Goal: Task Accomplishment & Management: Use online tool/utility

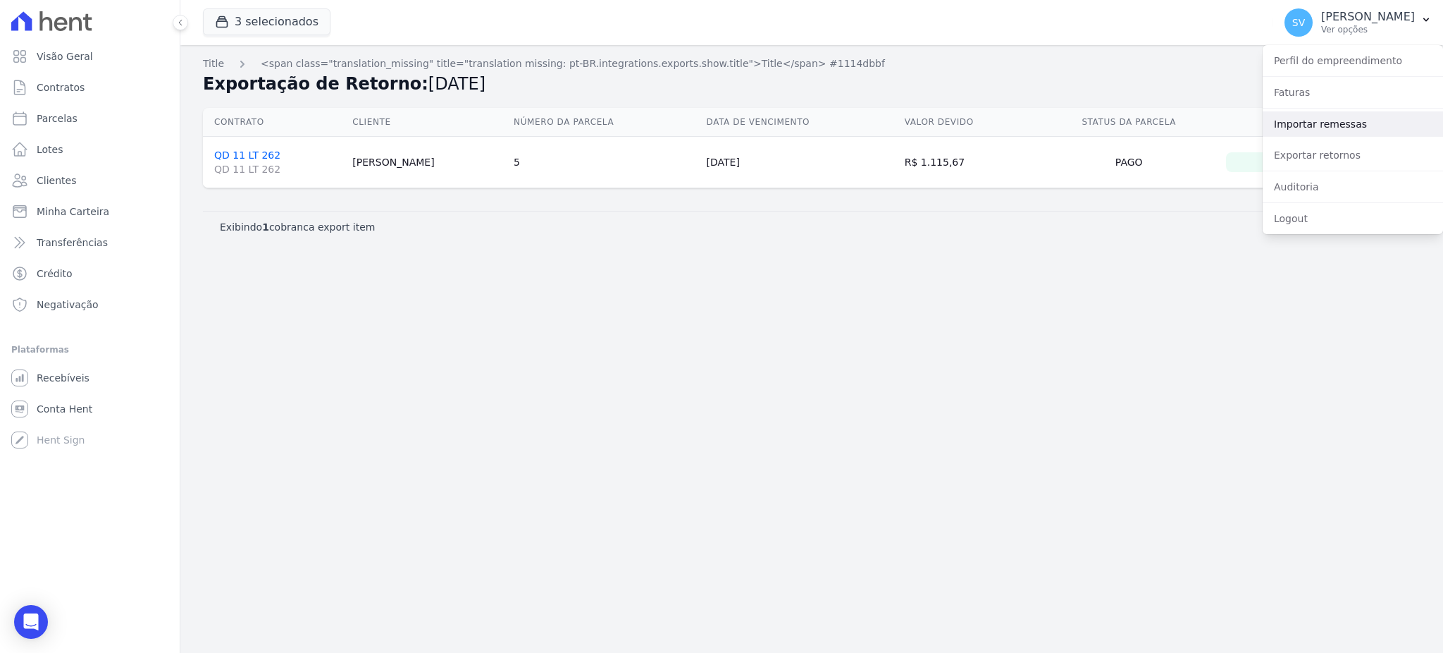
click at [1317, 120] on link "Importar remessas" at bounding box center [1353, 123] width 180 height 25
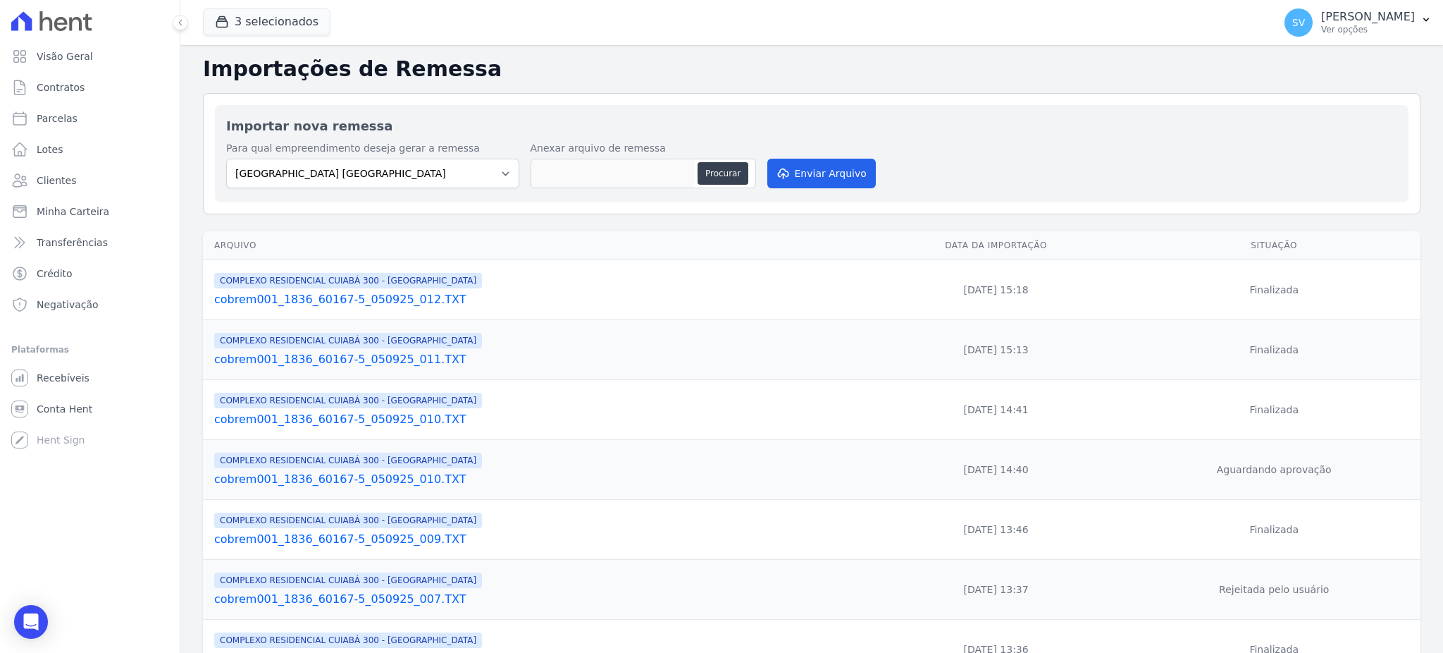
drag, startPoint x: 1333, startPoint y: 20, endPoint x: 1345, endPoint y: 50, distance: 31.9
click at [1333, 20] on p "[PERSON_NAME]" at bounding box center [1368, 17] width 94 height 14
click at [1336, 151] on link "Exportar retornos" at bounding box center [1353, 154] width 180 height 25
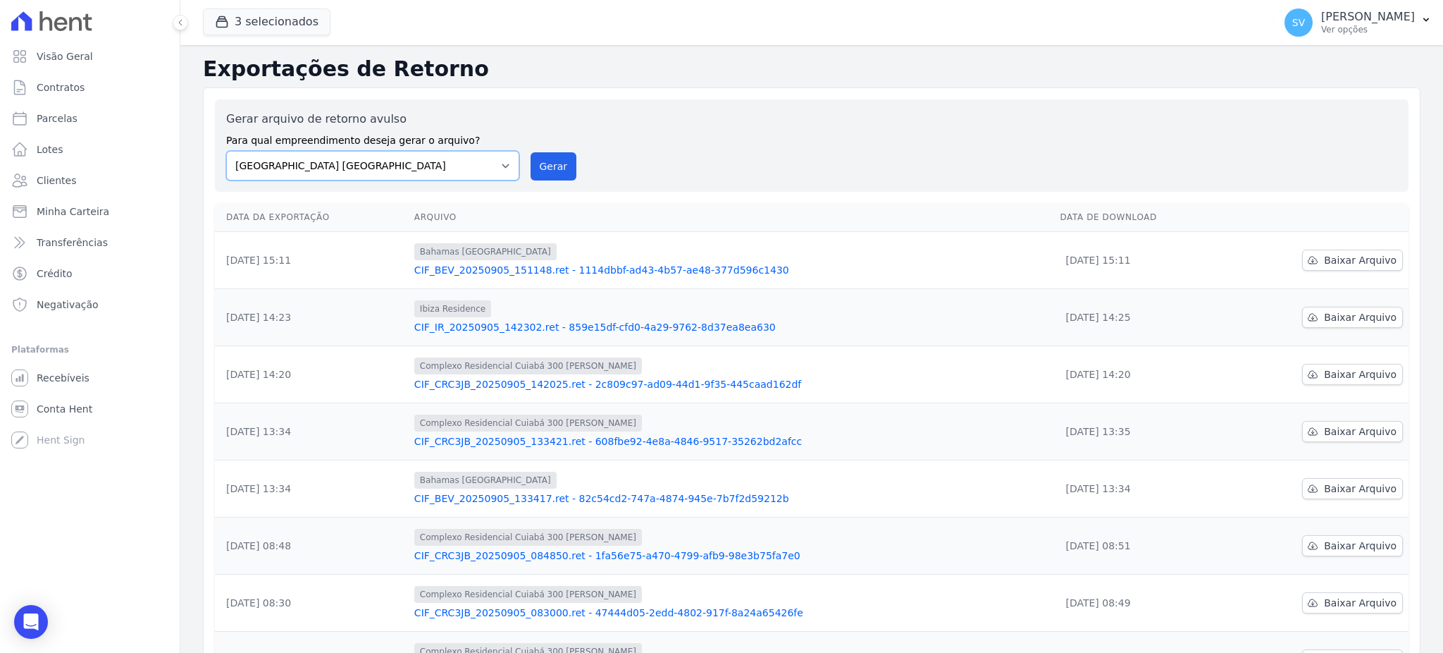
click at [500, 169] on select "BAHAMAS EAST VILLAGE COMPLEXO RESIDENCIAL CUIABÁ 300 - JOÃO DE BARRO IBIZA RESI…" at bounding box center [372, 166] width 293 height 30
drag, startPoint x: 500, startPoint y: 169, endPoint x: 541, endPoint y: 167, distance: 41.6
click at [500, 169] on select "BAHAMAS EAST VILLAGE COMPLEXO RESIDENCIAL CUIABÁ 300 - JOÃO DE BARRO IBIZA RESI…" at bounding box center [372, 166] width 293 height 30
click at [548, 161] on button "Gerar" at bounding box center [554, 166] width 47 height 28
drag, startPoint x: 1234, startPoint y: 16, endPoint x: 1269, endPoint y: 23, distance: 35.1
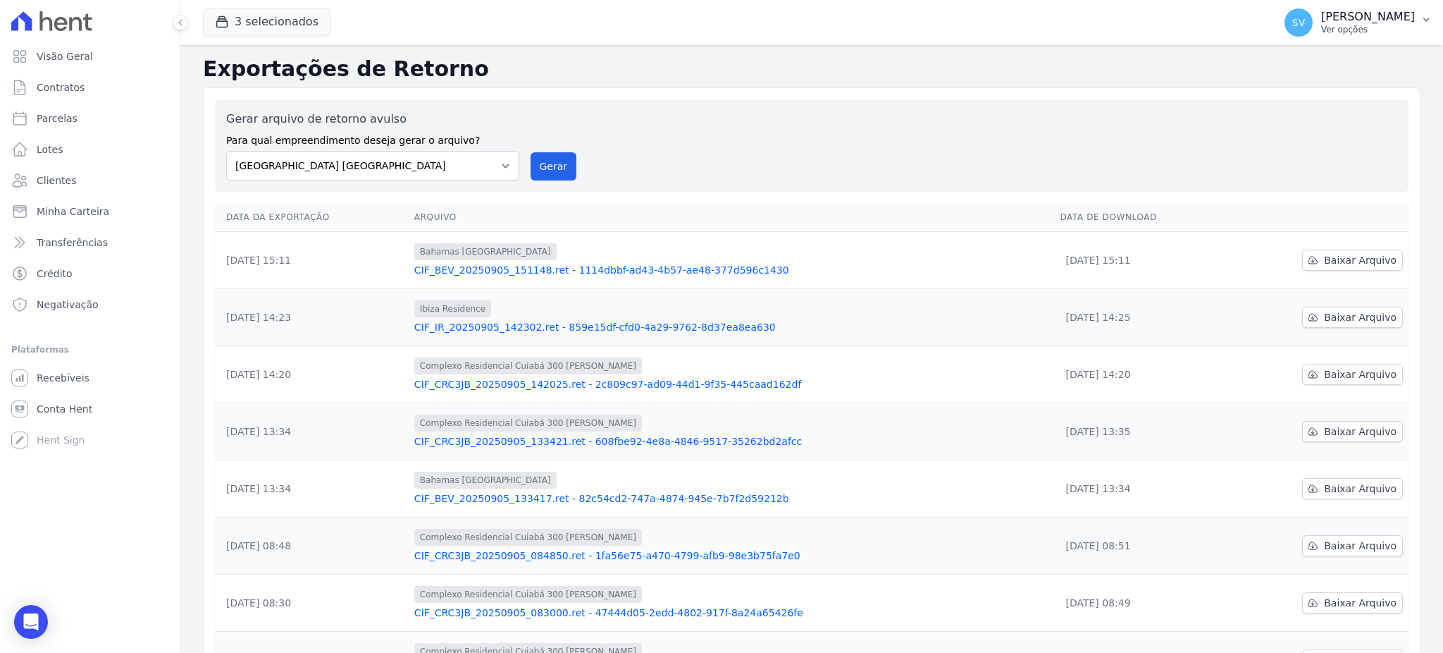
click at [1285, 19] on div "SV SHIRLEY VANESSA SOUSA ALVES Ver opções" at bounding box center [1350, 22] width 130 height 28
click at [1310, 123] on link "Importar remessas" at bounding box center [1353, 123] width 180 height 25
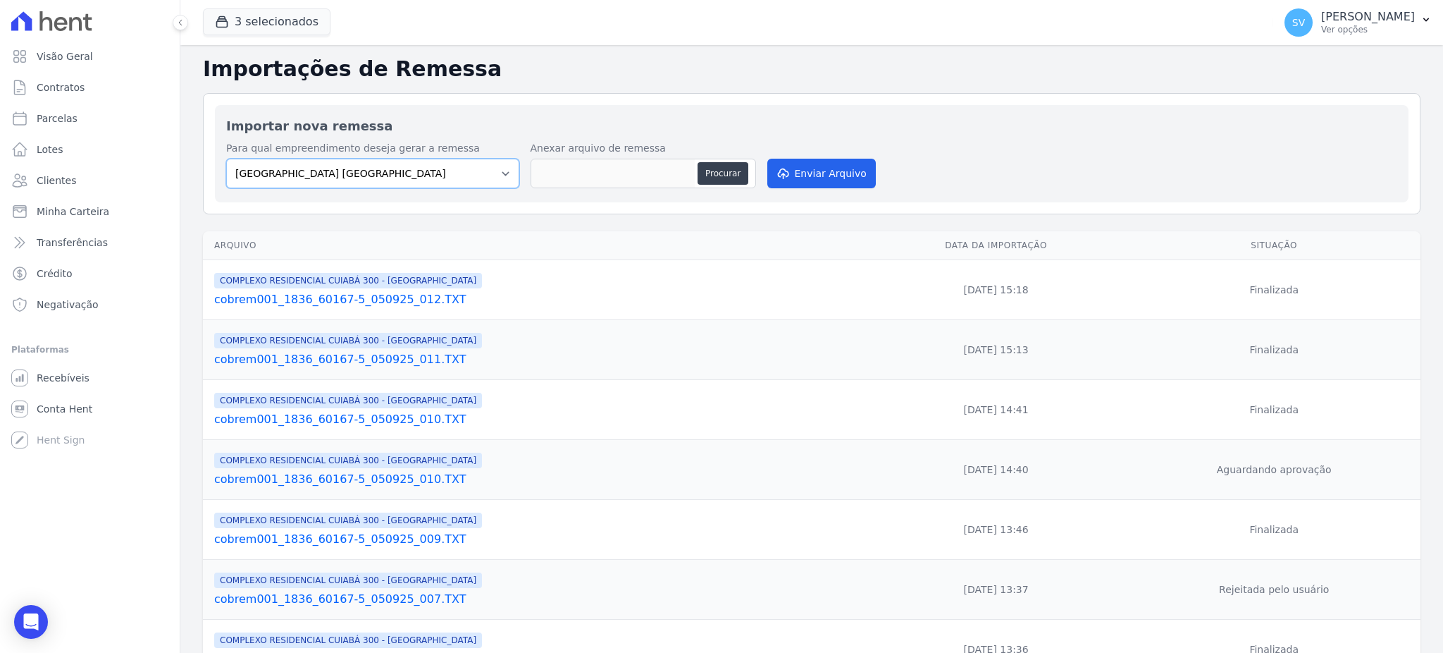
click at [434, 177] on select "BAHAMAS EAST VILLAGE COMPLEXO RESIDENCIAL CUIABÁ 300 - JOÃO DE BARRO IBIZA RESI…" at bounding box center [372, 174] width 293 height 30
select select "a999329b-d322-46c5-b2df-9163b092fb9b"
click at [226, 159] on select "BAHAMAS EAST VILLAGE COMPLEXO RESIDENCIAL CUIABÁ 300 - JOÃO DE BARRO IBIZA RESI…" at bounding box center [372, 174] width 293 height 30
click at [720, 165] on button "Procurar" at bounding box center [723, 173] width 51 height 23
type input "cobrem001_1836_60167-5_050925_013.TXT"
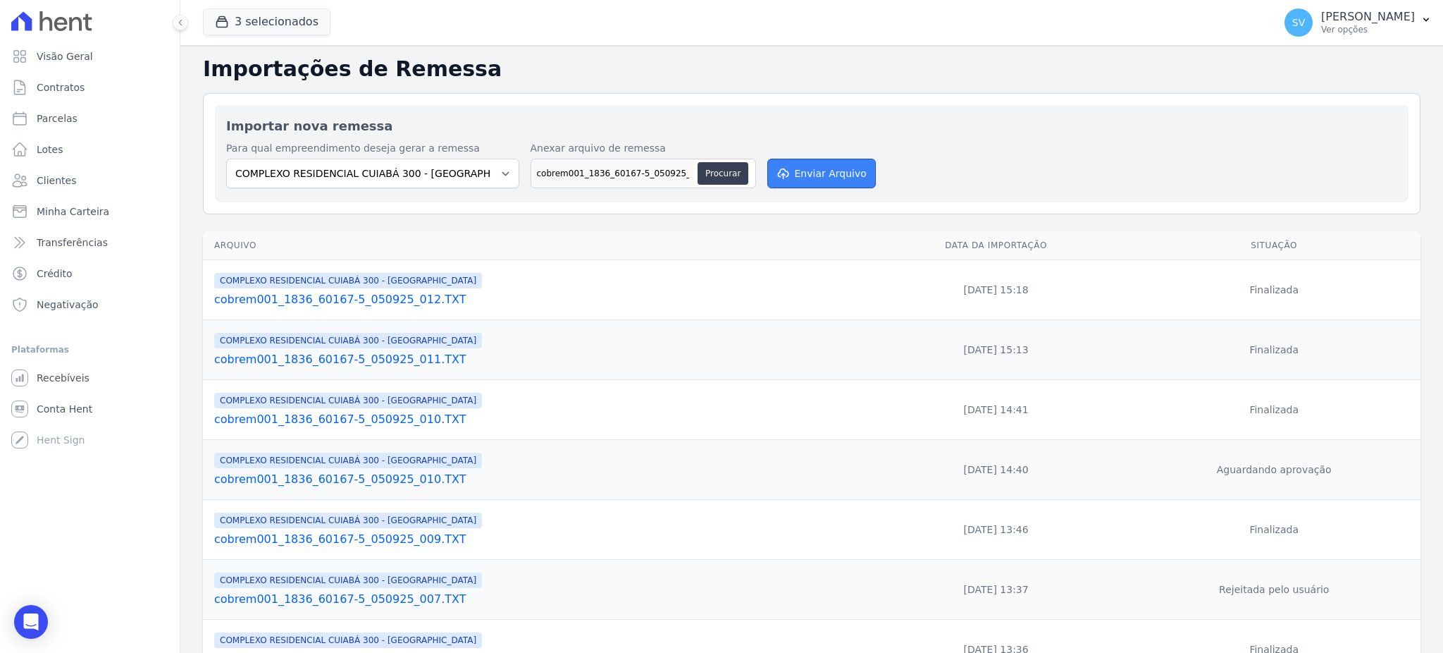
click at [798, 180] on button "Enviar Arquivo" at bounding box center [821, 174] width 109 height 30
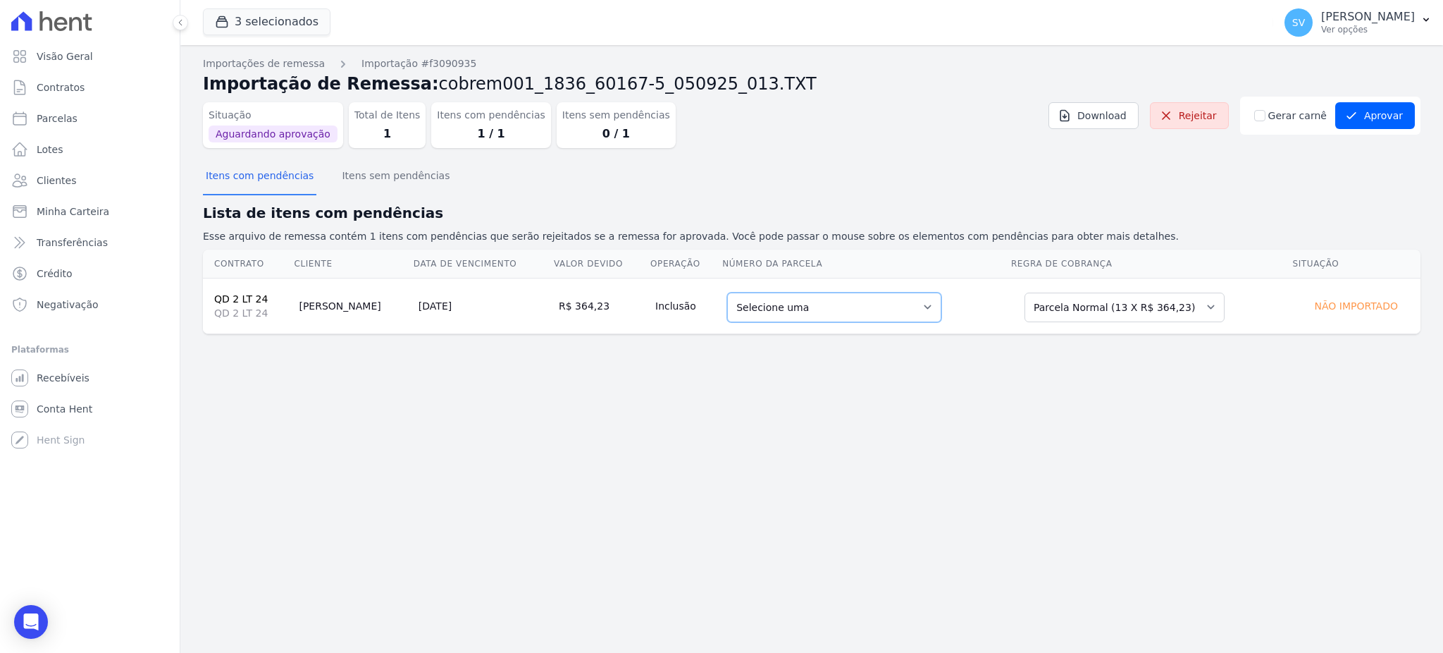
click at [884, 312] on select "Selecione uma 3 - [DATE] - R$ 358,47 - Agendado 5 - [DATE] - R$ 364,23 - Agenda…" at bounding box center [834, 307] width 214 height 30
click at [283, 168] on button "Itens com pendências" at bounding box center [259, 177] width 113 height 37
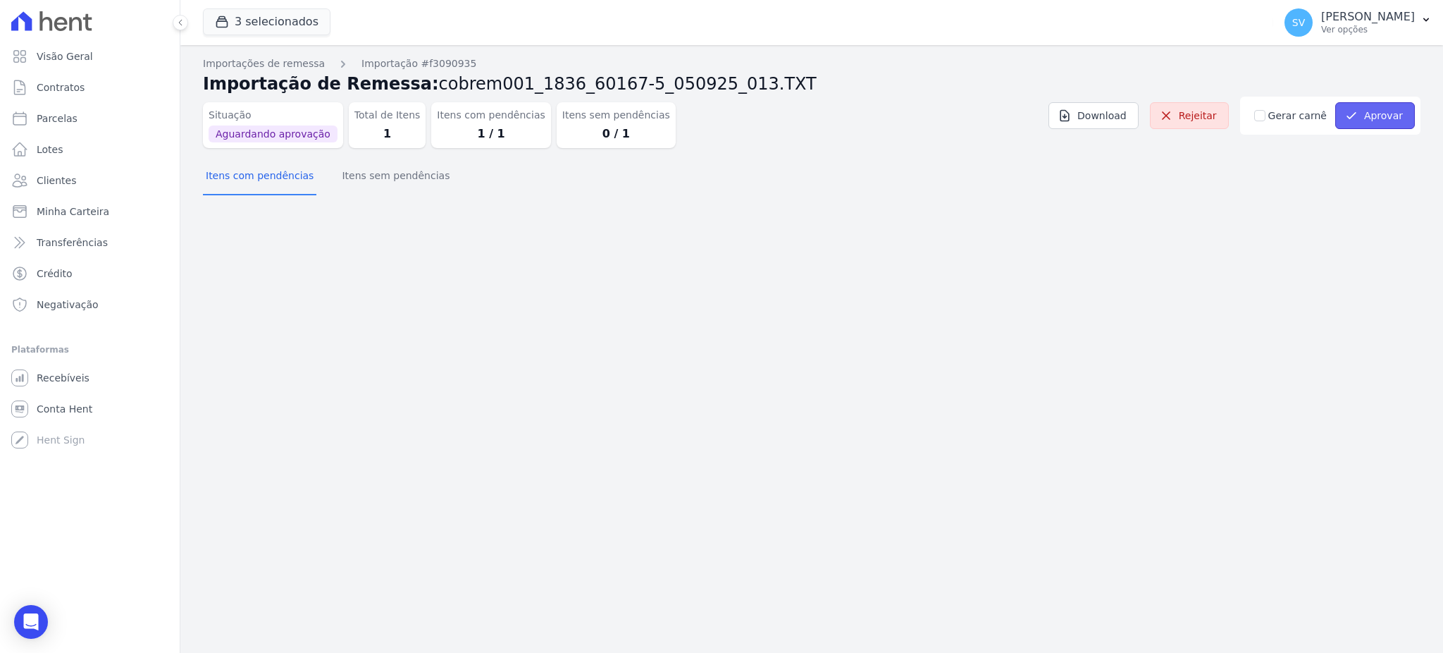
click at [1394, 118] on button "Aprovar" at bounding box center [1376, 115] width 80 height 27
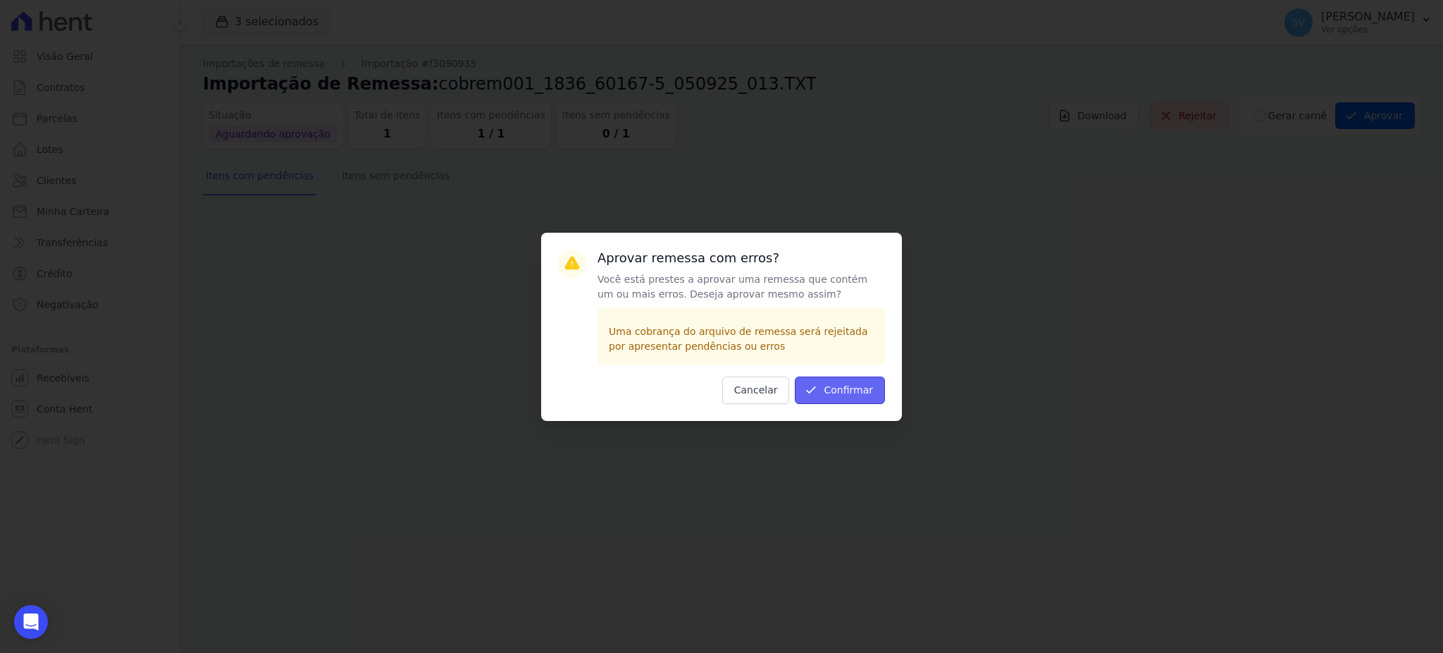
click at [861, 386] on button "Confirmar" at bounding box center [840, 389] width 90 height 27
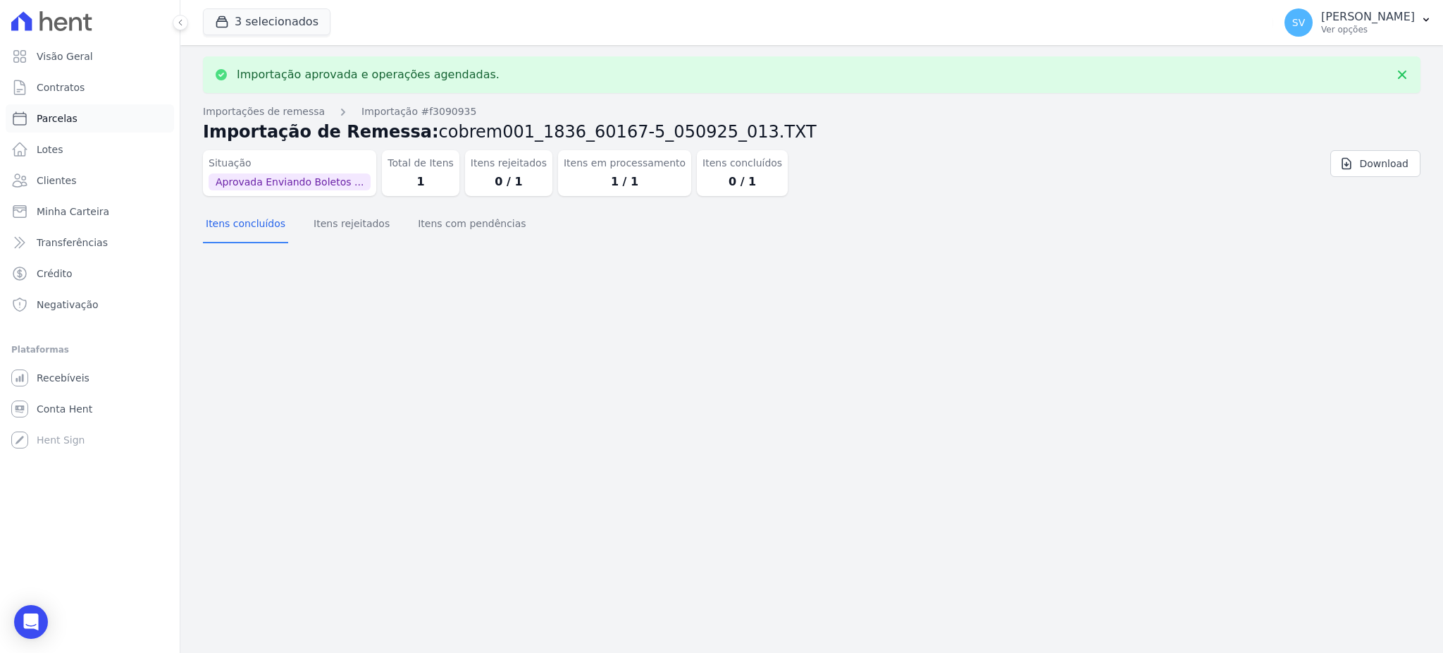
click at [57, 114] on span "Parcelas" at bounding box center [57, 118] width 41 height 14
click at [39, 122] on span "Parcelas" at bounding box center [57, 118] width 41 height 14
select select
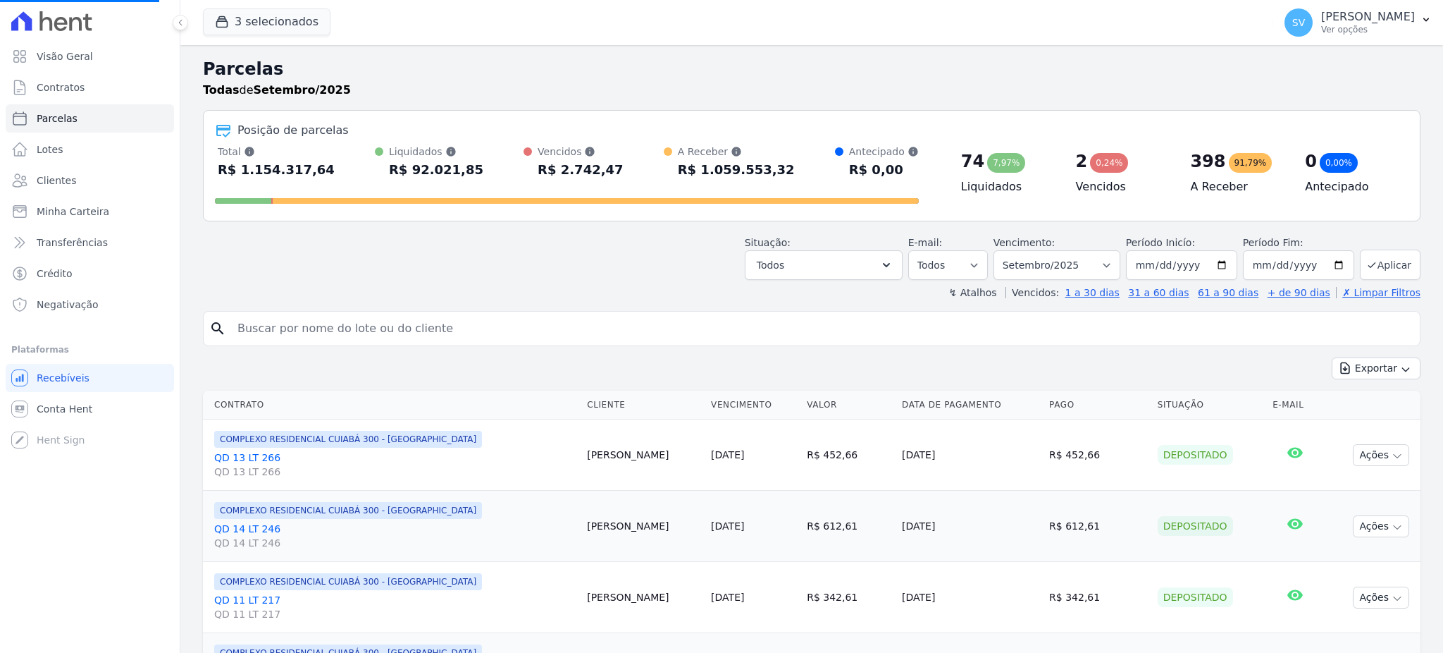
click at [371, 326] on input "search" at bounding box center [821, 328] width 1185 height 28
paste input "RIAN DA SILVA VIEIRA"
type input "RIAN DA SILVA VIEIRA"
select select
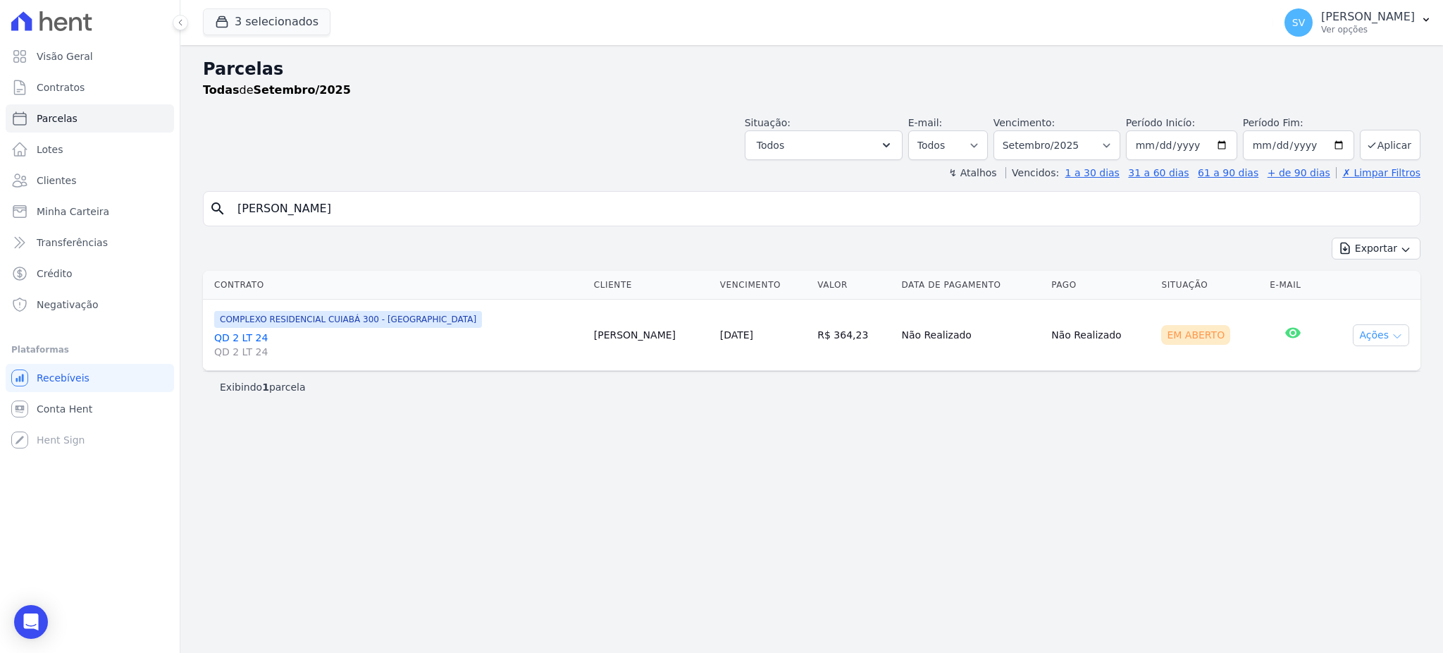
click at [1369, 334] on button "Ações" at bounding box center [1381, 335] width 56 height 22
click at [1354, 371] on link "Ver boleto" at bounding box center [1375, 367] width 135 height 26
paste input "afaela Nunes Siqueira"
drag, startPoint x: 406, startPoint y: 210, endPoint x: 139, endPoint y: 209, distance: 267.1
click at [149, 209] on div "Visão Geral Contratos Parcelas Lotes Clientes Minha Carteira Transferências Cré…" at bounding box center [721, 326] width 1443 height 653
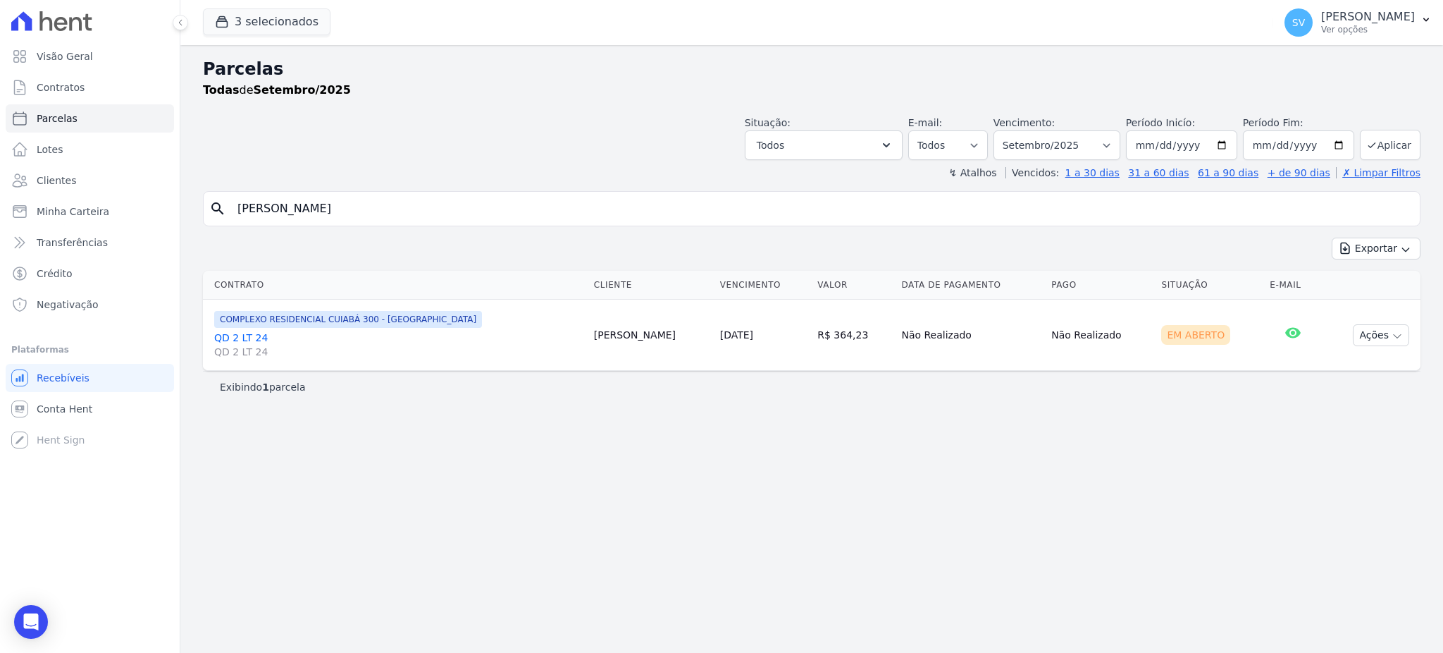
type input "Rafaela Nunes Siqueira"
click at [1114, 144] on select "Filtrar por período ──────── Todos os meses Outubro/2022 Novembro/2022 Dezembro…" at bounding box center [1057, 145] width 127 height 30
select select "08/2025"
click at [1013, 130] on select "Filtrar por período ──────── Todos os meses Outubro/2022 Novembro/2022 Dezembro…" at bounding box center [1057, 145] width 127 height 30
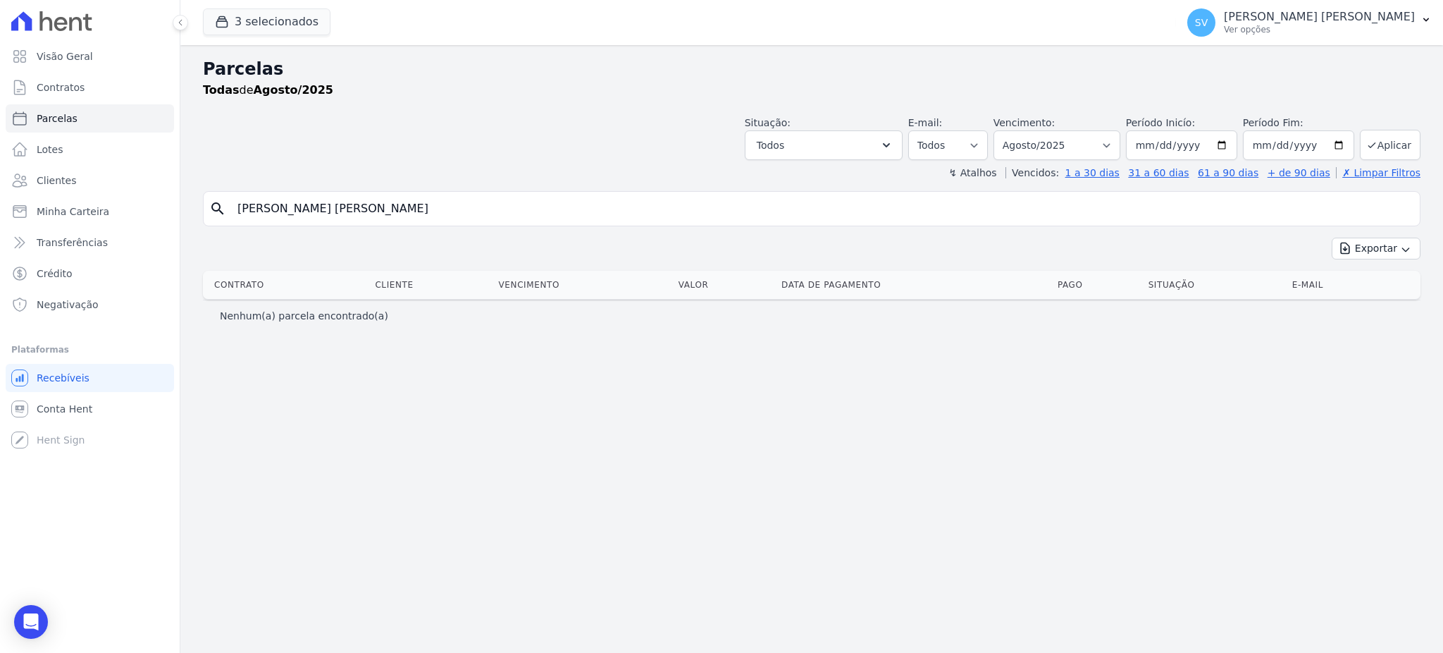
select select
click at [474, 223] on div "search [PERSON_NAME] [PERSON_NAME]" at bounding box center [812, 208] width 1218 height 35
click at [474, 211] on input "[PERSON_NAME]" at bounding box center [821, 209] width 1185 height 28
click at [445, 210] on input "[PERSON_NAME]" at bounding box center [821, 209] width 1185 height 28
select select
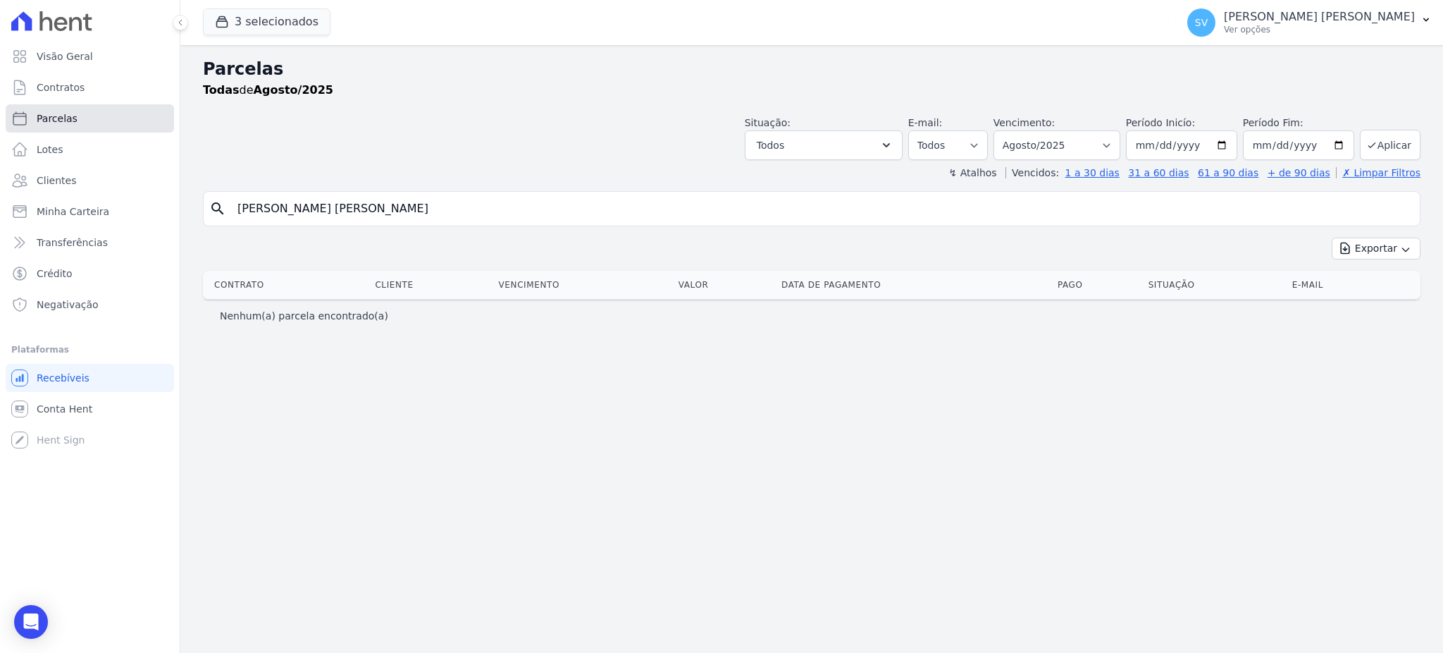
click at [61, 117] on span "Parcelas" at bounding box center [57, 118] width 41 height 14
select select
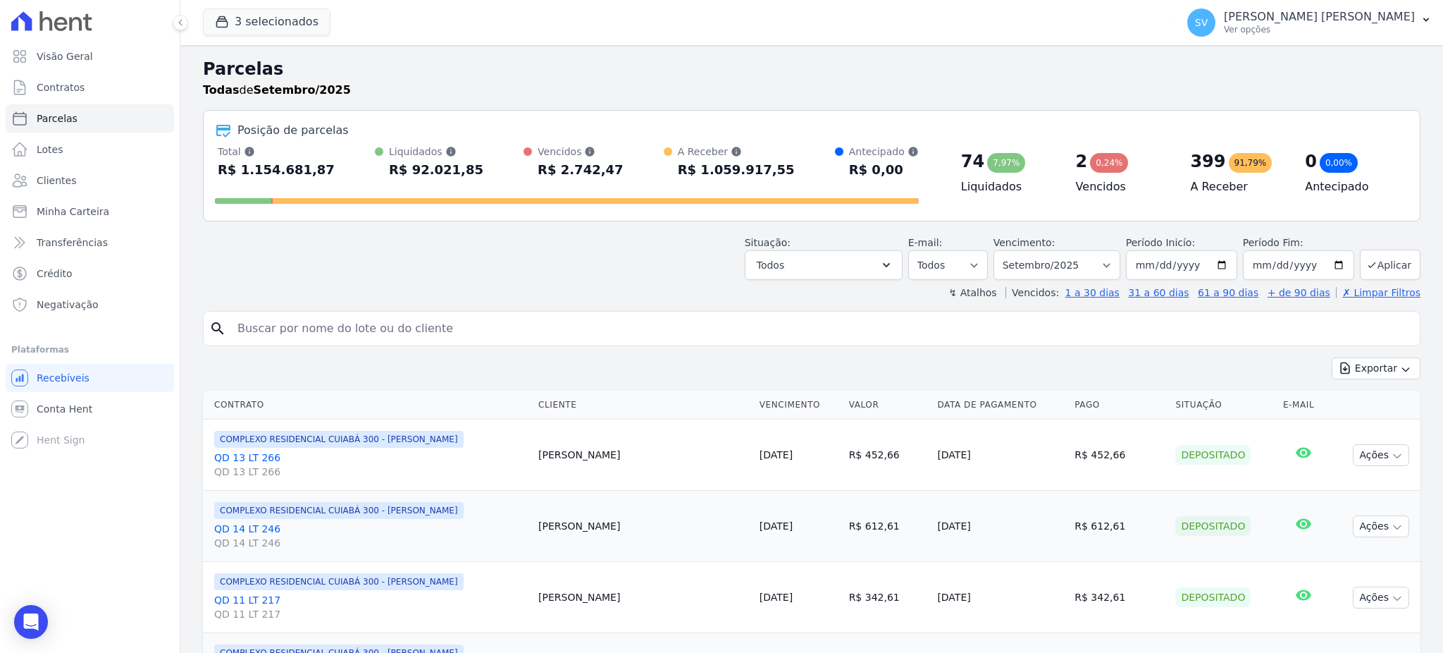
drag, startPoint x: 400, startPoint y: 328, endPoint x: 435, endPoint y: 334, distance: 35.0
click at [400, 328] on input "search" at bounding box center [821, 328] width 1185 height 28
paste input "[PERSON_NAME]"
type input "[PERSON_NAME]"
select select
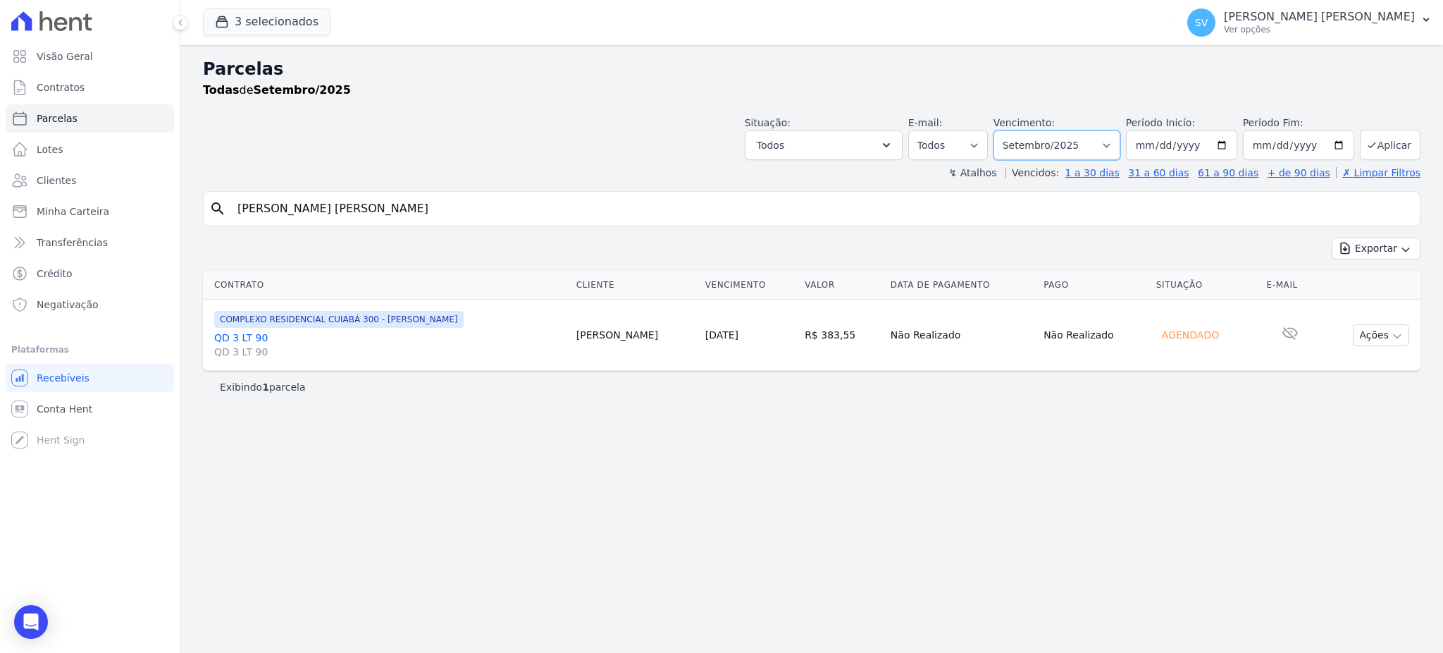
click at [1118, 139] on select "[GEOGRAPHIC_DATA] por período ──────── Todos os meses Outubro/2022 Novembro/202…" at bounding box center [1057, 145] width 127 height 30
select select "08/2025"
click at [1013, 130] on select "Filtrar por período ──────── Todos os meses Outubro/2022 Novembro/2022 Dezembro…" at bounding box center [1057, 145] width 127 height 30
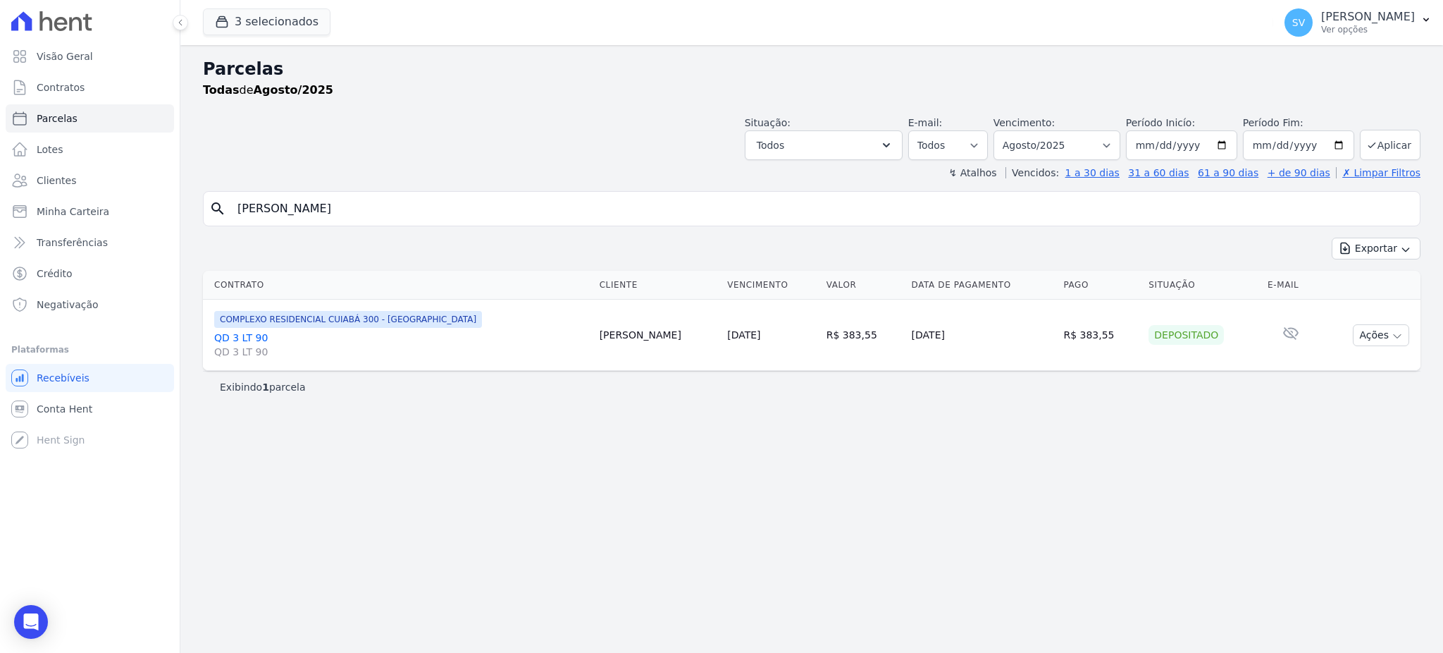
select select
click at [920, 448] on div "Parcelas Todas de Agosto/2025 Situação: Agendado Em Aberto Pago Processando Can…" at bounding box center [811, 349] width 1263 height 608
click at [1321, 16] on p "[PERSON_NAME]" at bounding box center [1368, 17] width 94 height 14
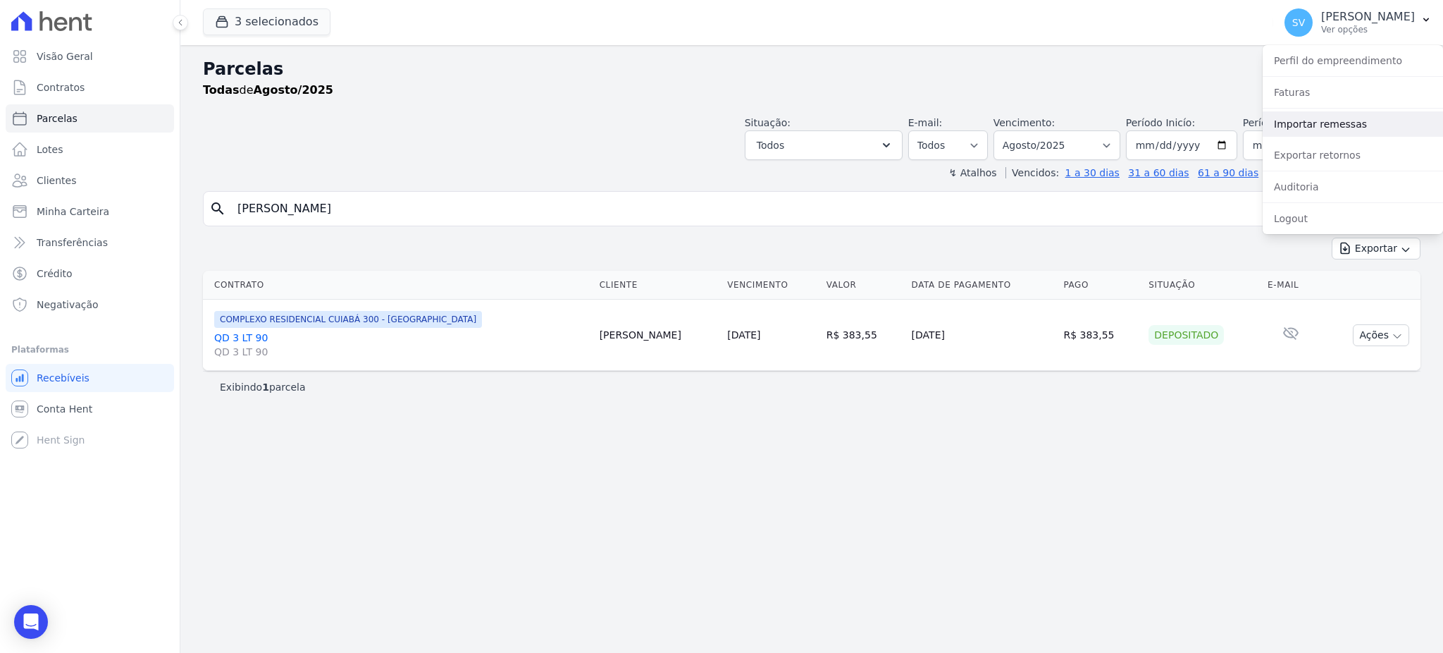
click at [1334, 130] on link "Importar remessas" at bounding box center [1353, 123] width 180 height 25
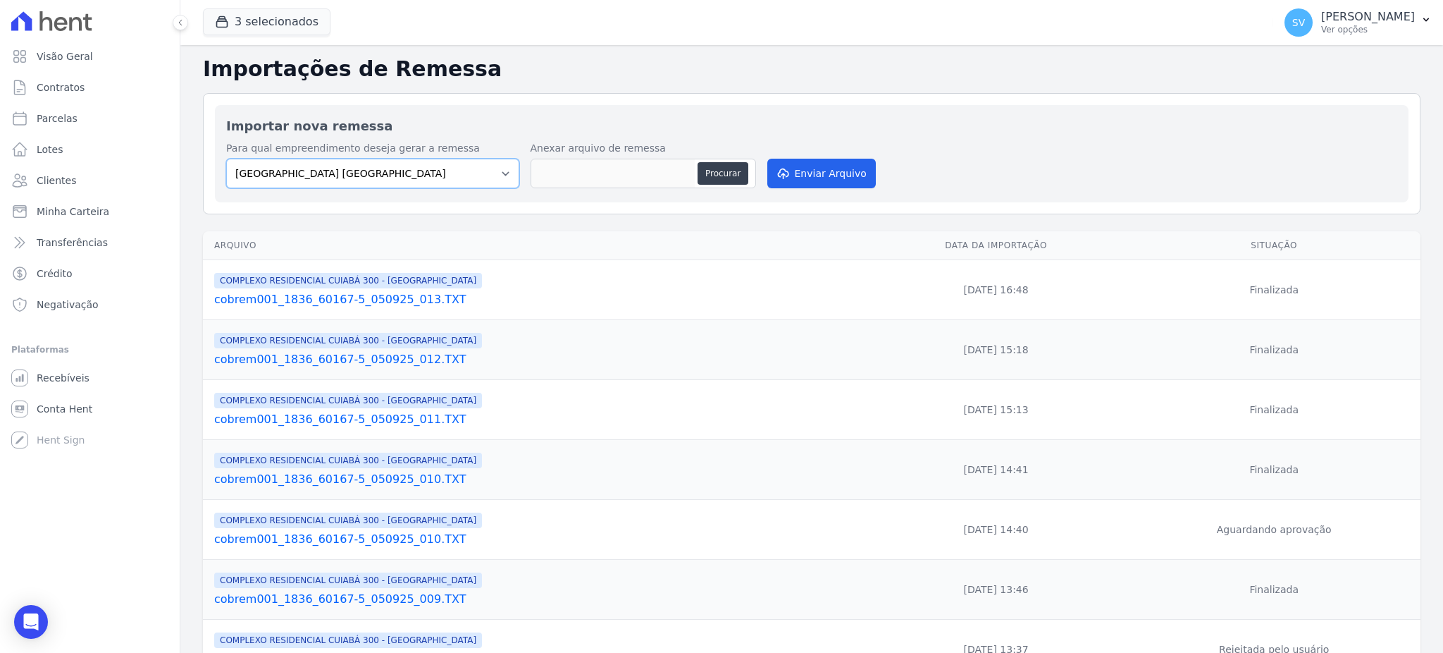
click at [422, 166] on select "BAHAMAS EAST VILLAGE COMPLEXO RESIDENCIAL CUIABÁ 300 - JOÃO DE BARRO IBIZA RESI…" at bounding box center [372, 174] width 293 height 30
select select "a999329b-d322-46c5-b2df-9163b092fb9b"
click at [226, 159] on select "BAHAMAS EAST VILLAGE COMPLEXO RESIDENCIAL CUIABÁ 300 - JOÃO DE BARRO IBIZA RESI…" at bounding box center [372, 174] width 293 height 30
click at [717, 175] on button "Procurar" at bounding box center [723, 173] width 51 height 23
type input "cobrem001_1836_60167-5_050925_014.TXT"
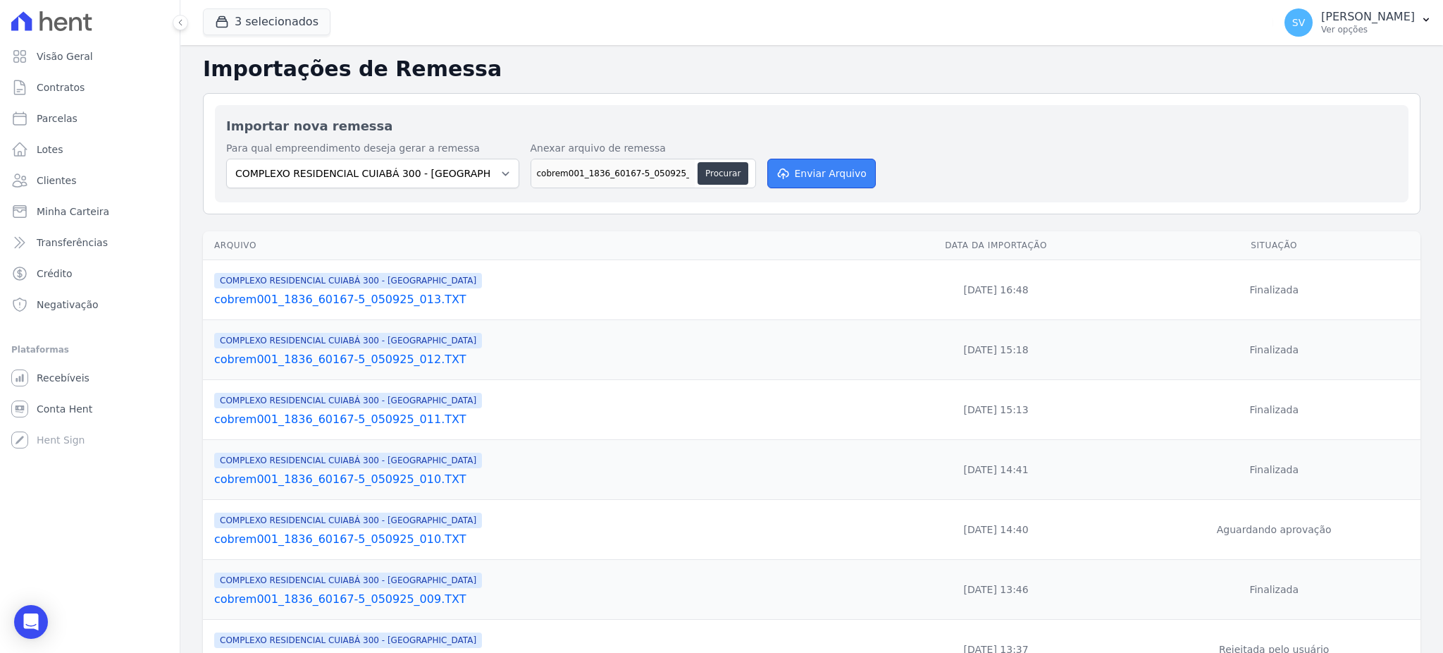
click at [799, 166] on button "Enviar Arquivo" at bounding box center [821, 174] width 109 height 30
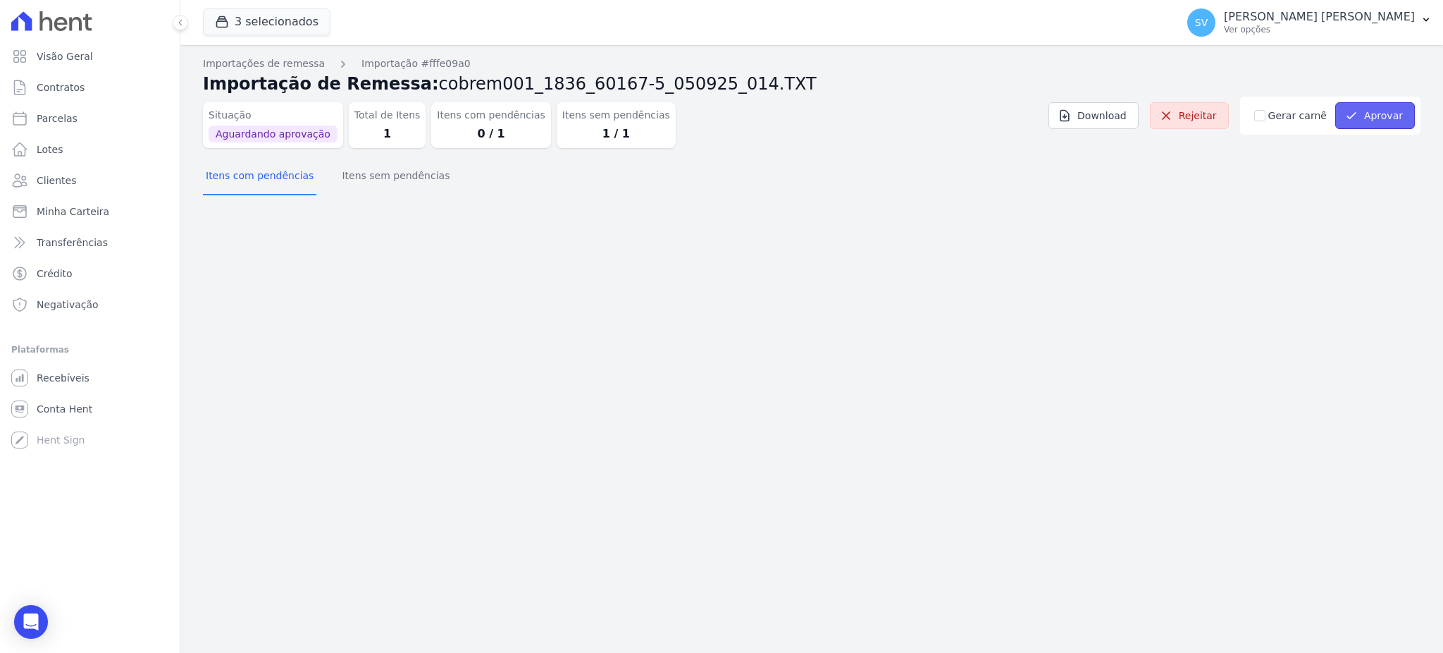
click at [1395, 121] on button "Aprovar" at bounding box center [1376, 115] width 80 height 27
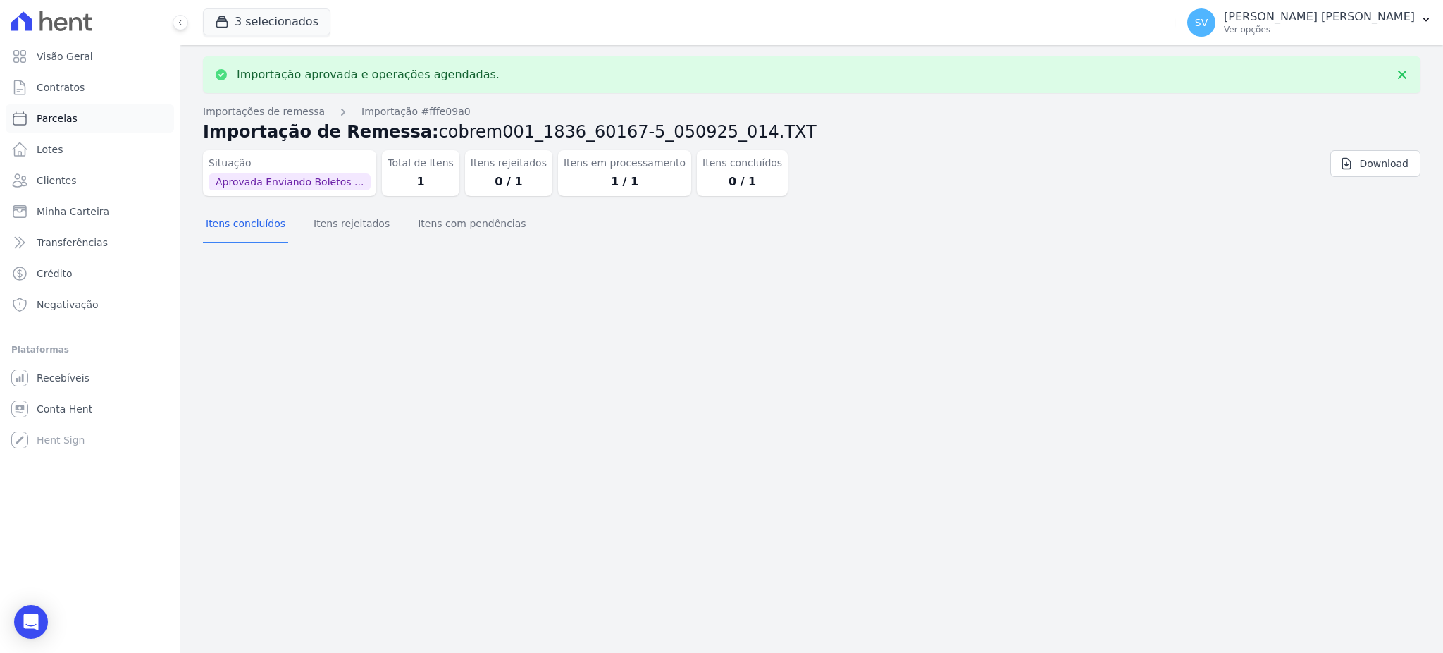
click at [58, 114] on span "Parcelas" at bounding box center [57, 118] width 41 height 14
select select
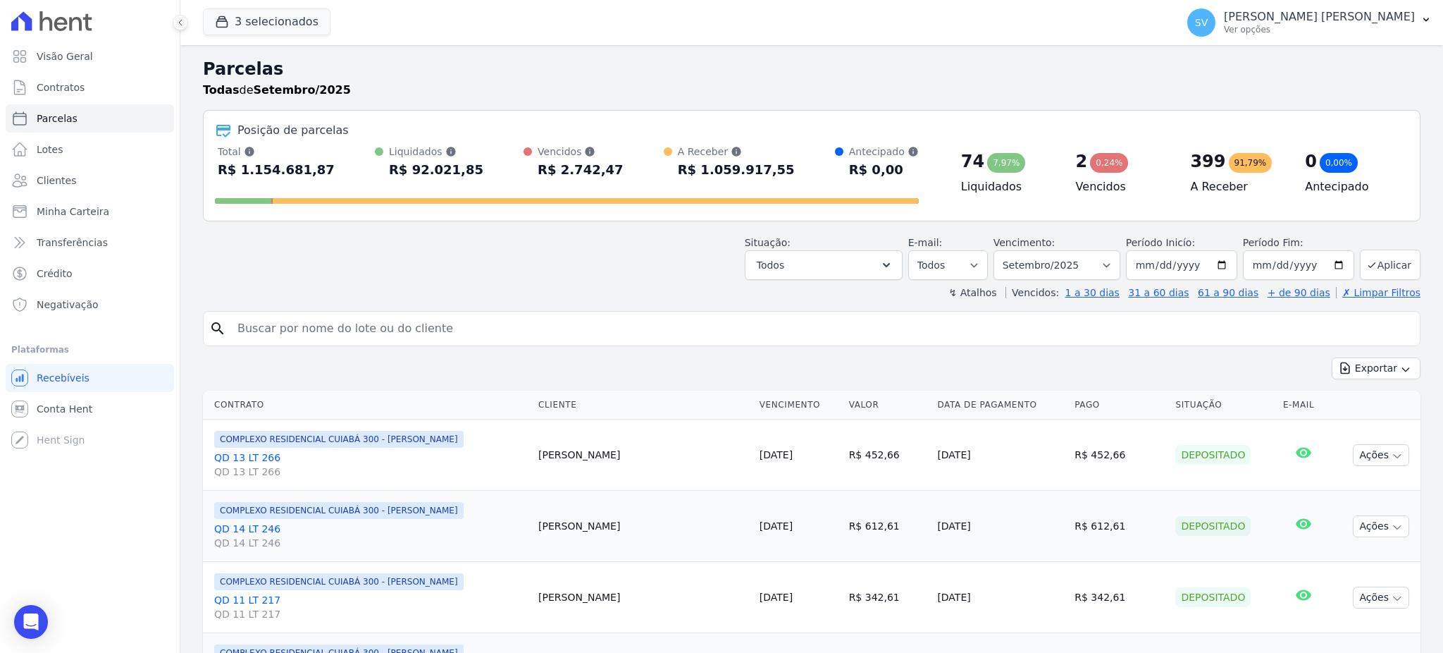
click at [356, 324] on input "search" at bounding box center [821, 328] width 1185 height 28
paste input "Rafaela Nunes Siqueira"
type input "Rafaela Nunes Siqueira"
select select
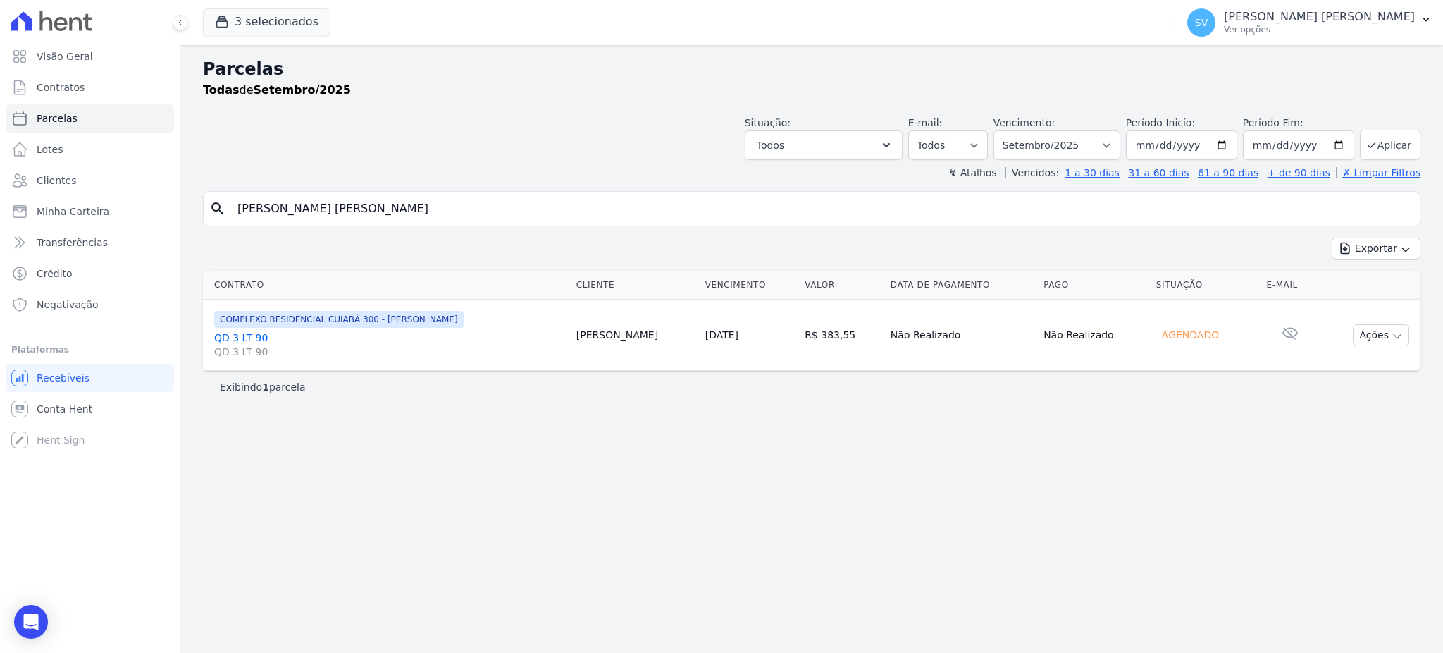
click at [474, 211] on input "Rafaela Nunes Siqueira" at bounding box center [821, 209] width 1185 height 28
select select
click at [406, 202] on input "Rafaela Nunes Siqueira" at bounding box center [821, 209] width 1185 height 28
select select
click at [407, 199] on input "Rafaela Nunes Siqueira" at bounding box center [821, 209] width 1185 height 28
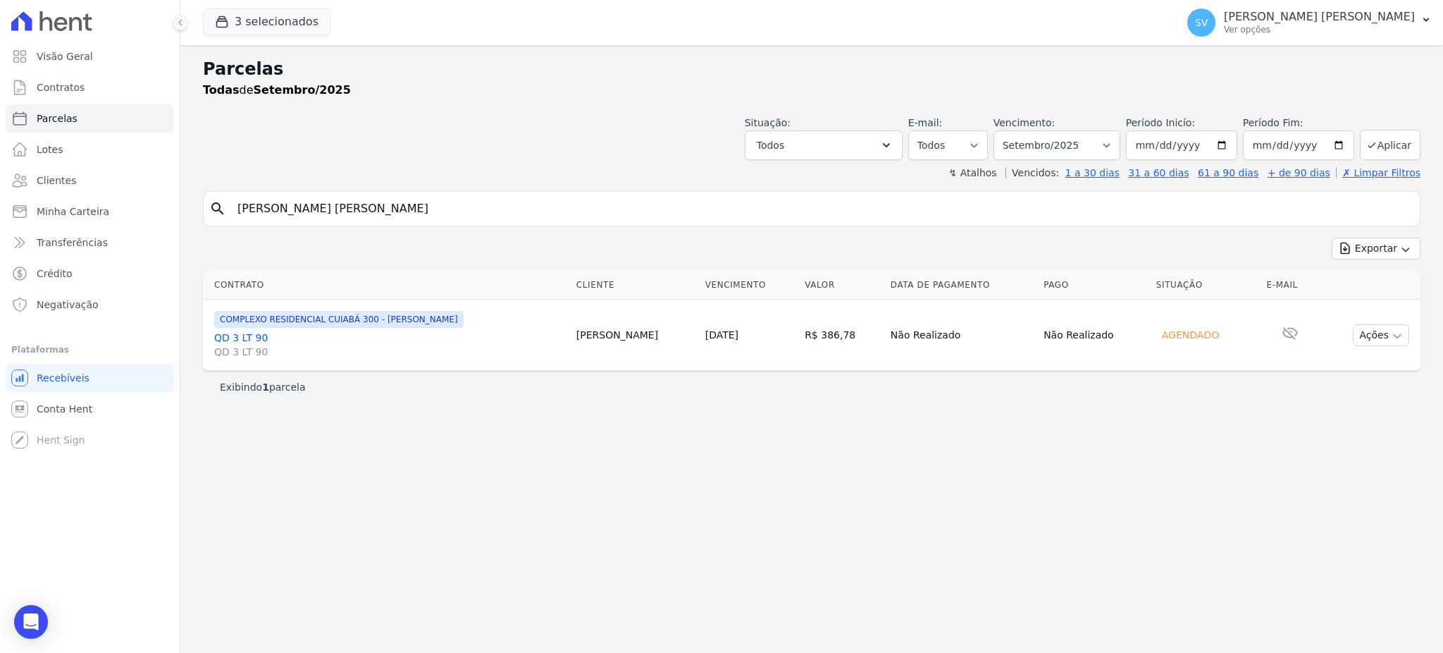
select select
click at [423, 202] on input "Rafaela Nunes Siqueira" at bounding box center [821, 209] width 1185 height 28
click at [1387, 334] on button "Ações" at bounding box center [1381, 335] width 56 height 22
click at [1351, 373] on link "Ver boleto" at bounding box center [1375, 367] width 135 height 26
click at [1293, 16] on p "[PERSON_NAME] [PERSON_NAME]" at bounding box center [1319, 17] width 191 height 14
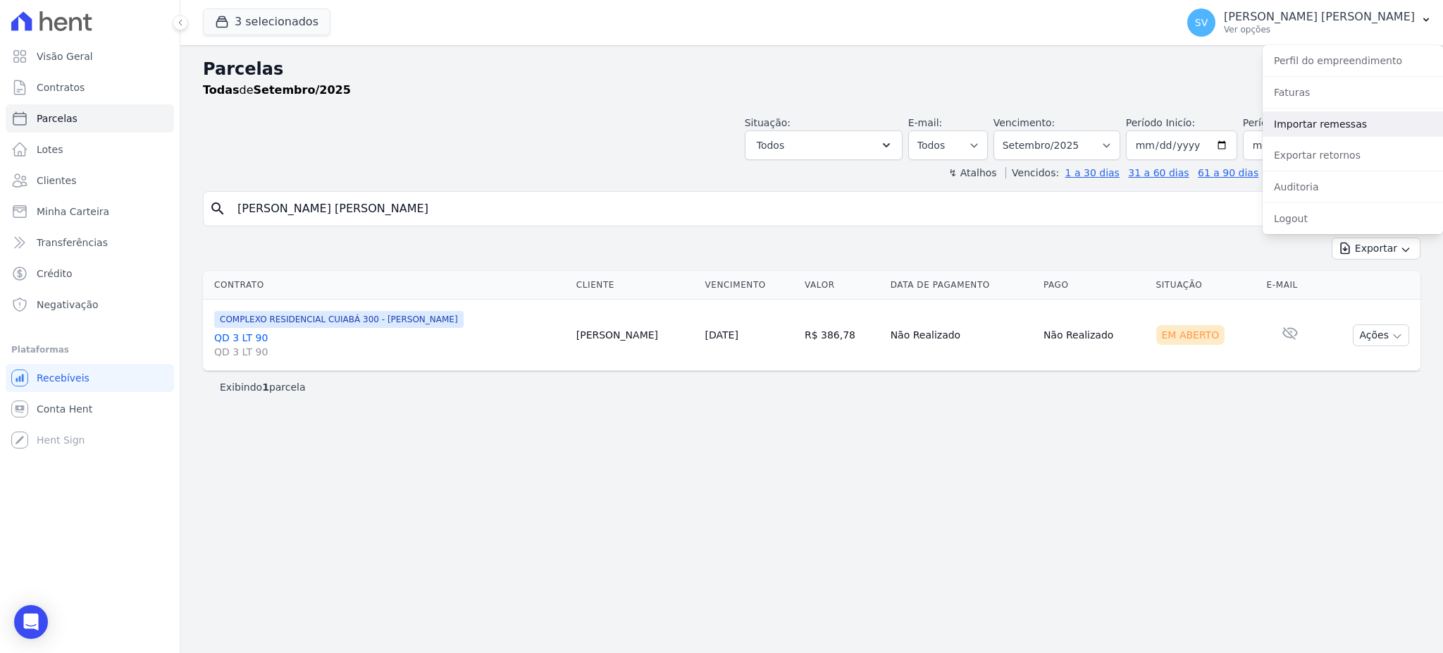
click at [1303, 123] on link "Importar remessas" at bounding box center [1353, 123] width 180 height 25
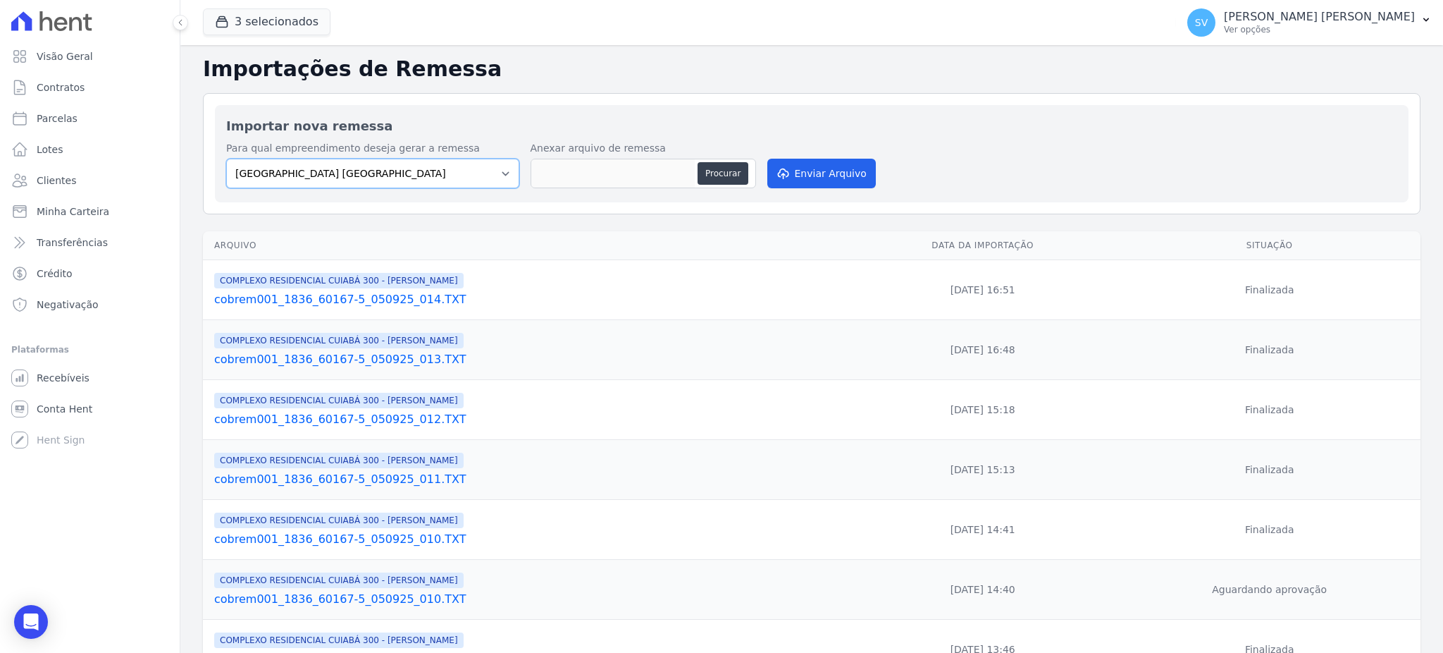
click at [478, 175] on select "BAHAMAS EAST VILLAGE COMPLEXO RESIDENCIAL CUIABÁ 300 - JOÃO DE BARRO IBIZA RESI…" at bounding box center [372, 174] width 293 height 30
select select "a999329b-d322-46c5-b2df-9163b092fb9b"
click at [226, 159] on select "BAHAMAS EAST VILLAGE COMPLEXO RESIDENCIAL CUIABÁ 300 - JOÃO DE BARRO IBIZA RESI…" at bounding box center [372, 174] width 293 height 30
click at [724, 165] on button "Procurar" at bounding box center [723, 173] width 51 height 23
type input "cobrem001_1836_60167-5_050925_015.TXT"
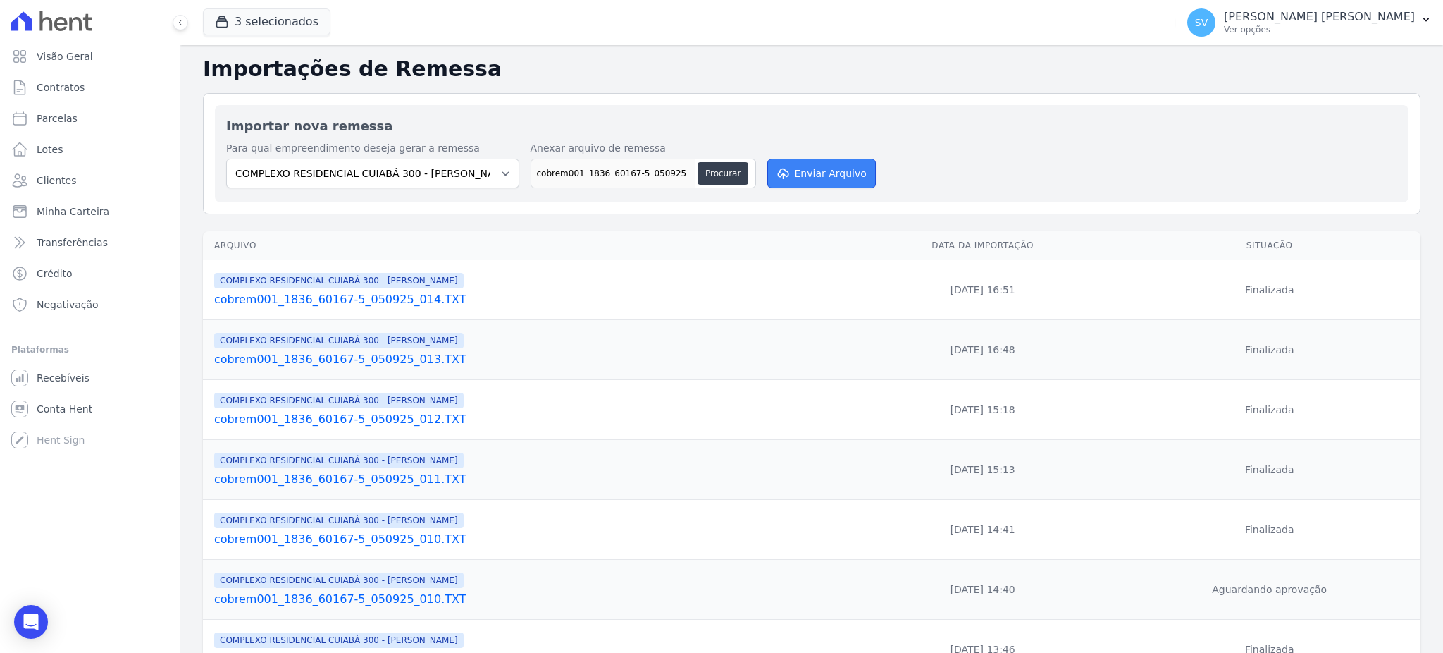
click at [830, 180] on button "Enviar Arquivo" at bounding box center [821, 174] width 109 height 30
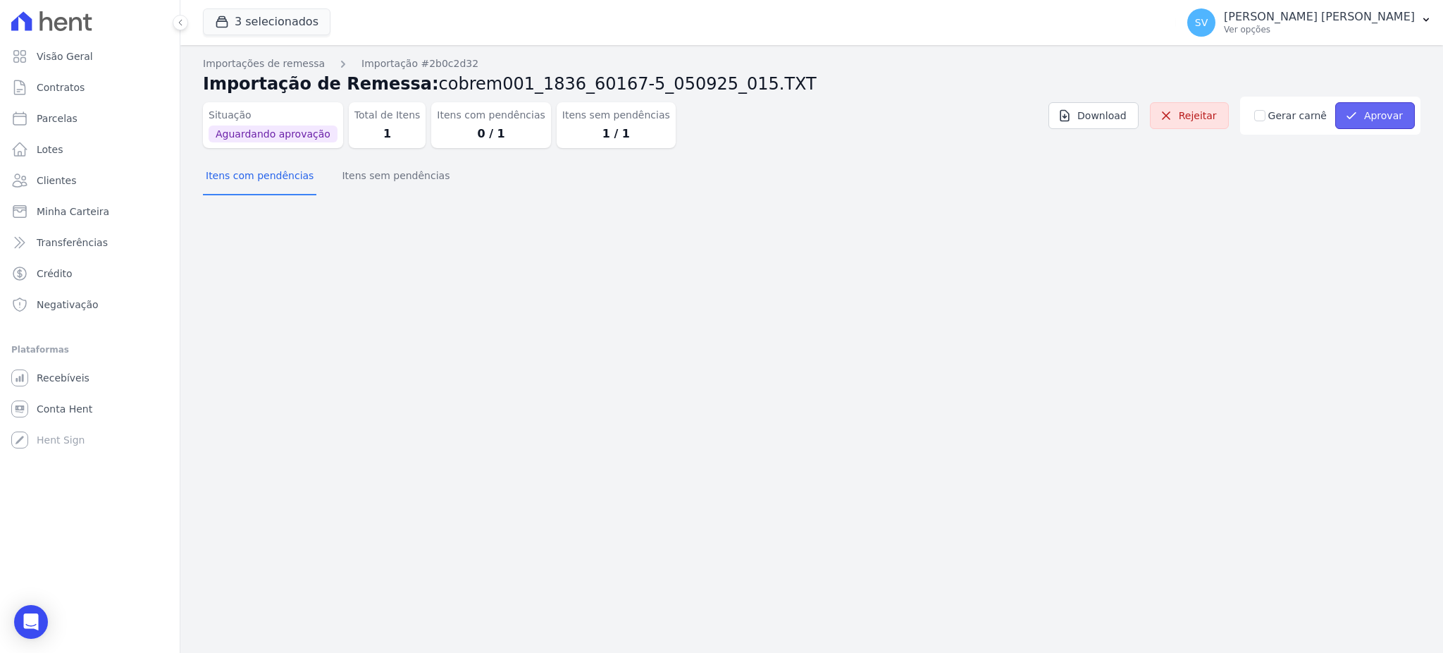
click at [1392, 128] on button "Aprovar" at bounding box center [1376, 115] width 80 height 27
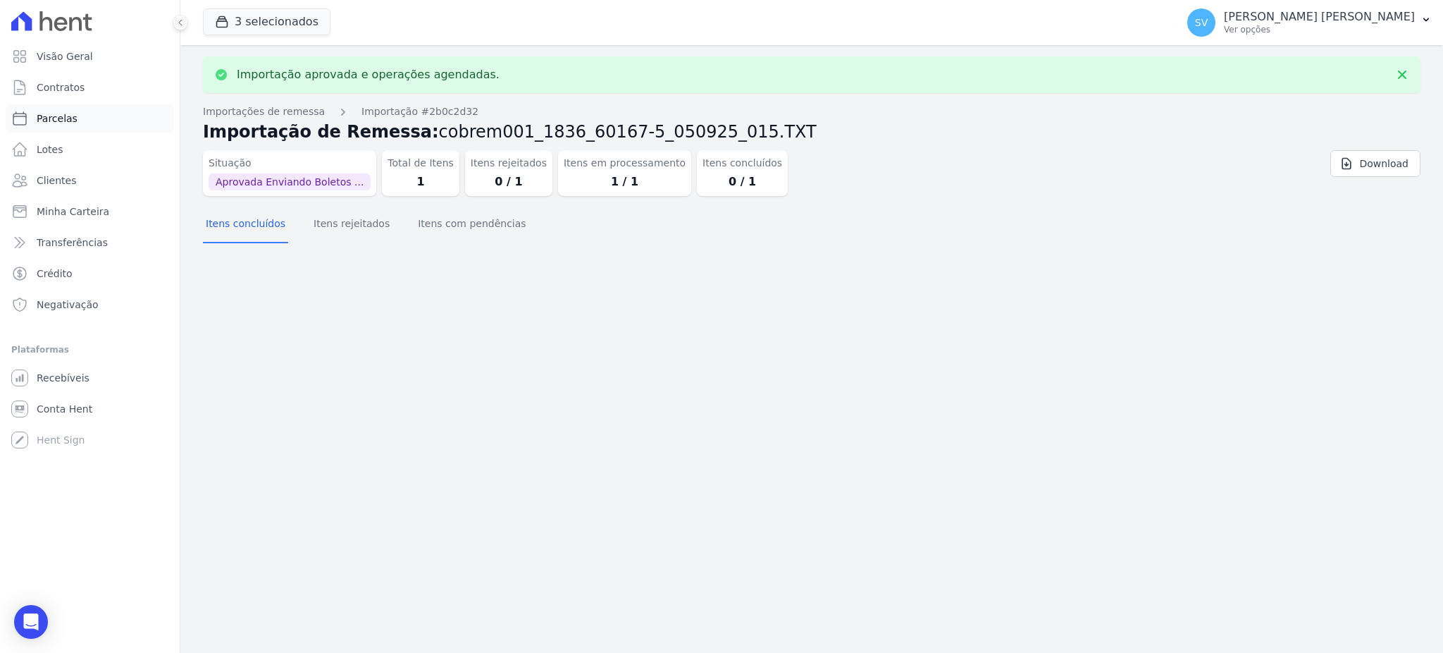
click at [73, 116] on link "Parcelas" at bounding box center [90, 118] width 168 height 28
select select
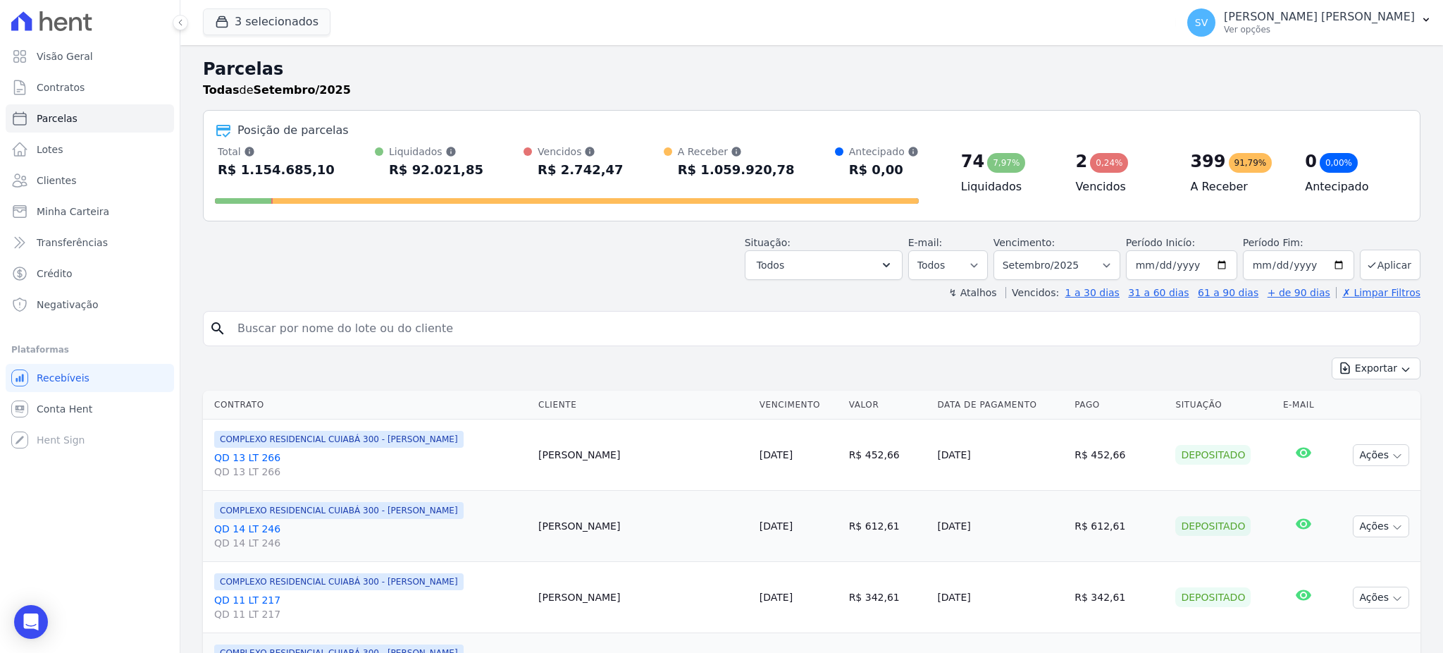
click at [364, 323] on input "search" at bounding box center [821, 328] width 1185 height 28
paste input "ROSELLY [PERSON_NAME] TACEO [PERSON_NAME]"
type input "ROSELLY [PERSON_NAME] TACEO [PERSON_NAME]"
select select
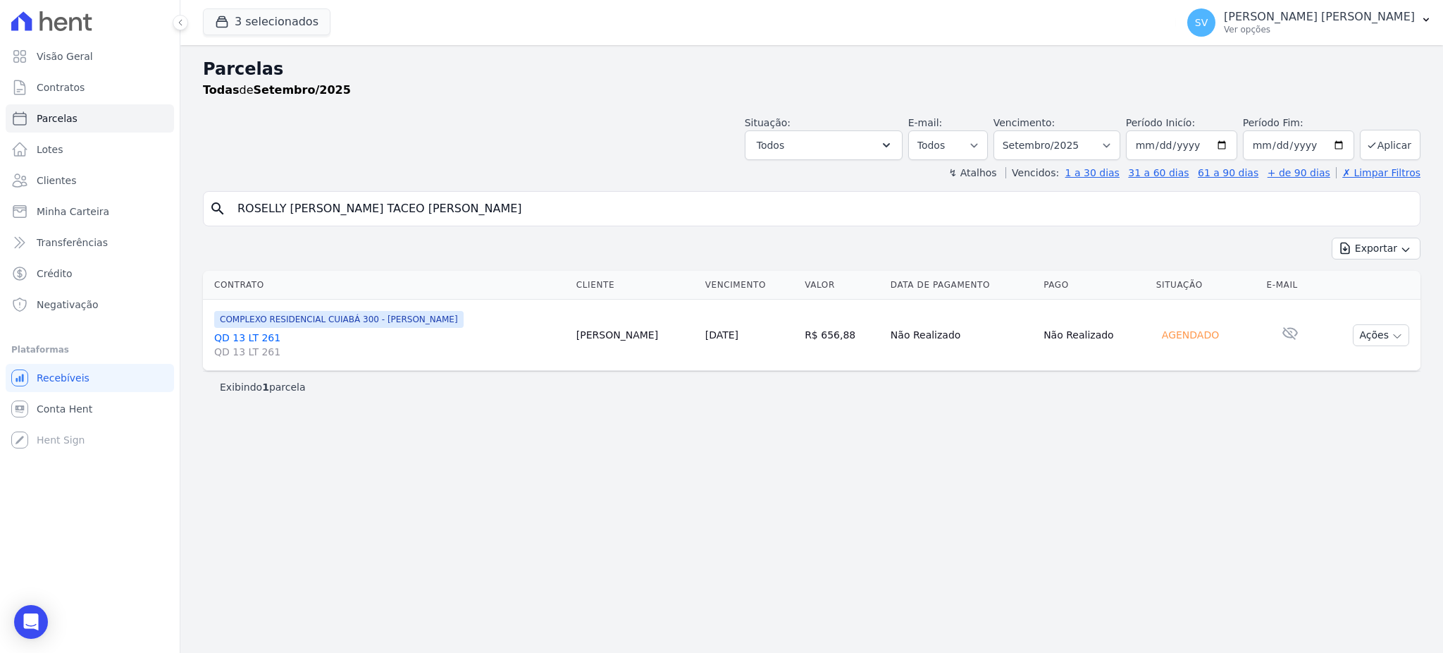
click at [446, 213] on input "ROSELLY [PERSON_NAME] TACEO [PERSON_NAME]" at bounding box center [821, 209] width 1185 height 28
select select
click at [447, 214] on input "ROSELLY [PERSON_NAME] TACEO [PERSON_NAME]" at bounding box center [821, 209] width 1185 height 28
select select
click at [252, 342] on link "QD 13 LT 261 QD 13 LT 261" at bounding box center [389, 345] width 351 height 28
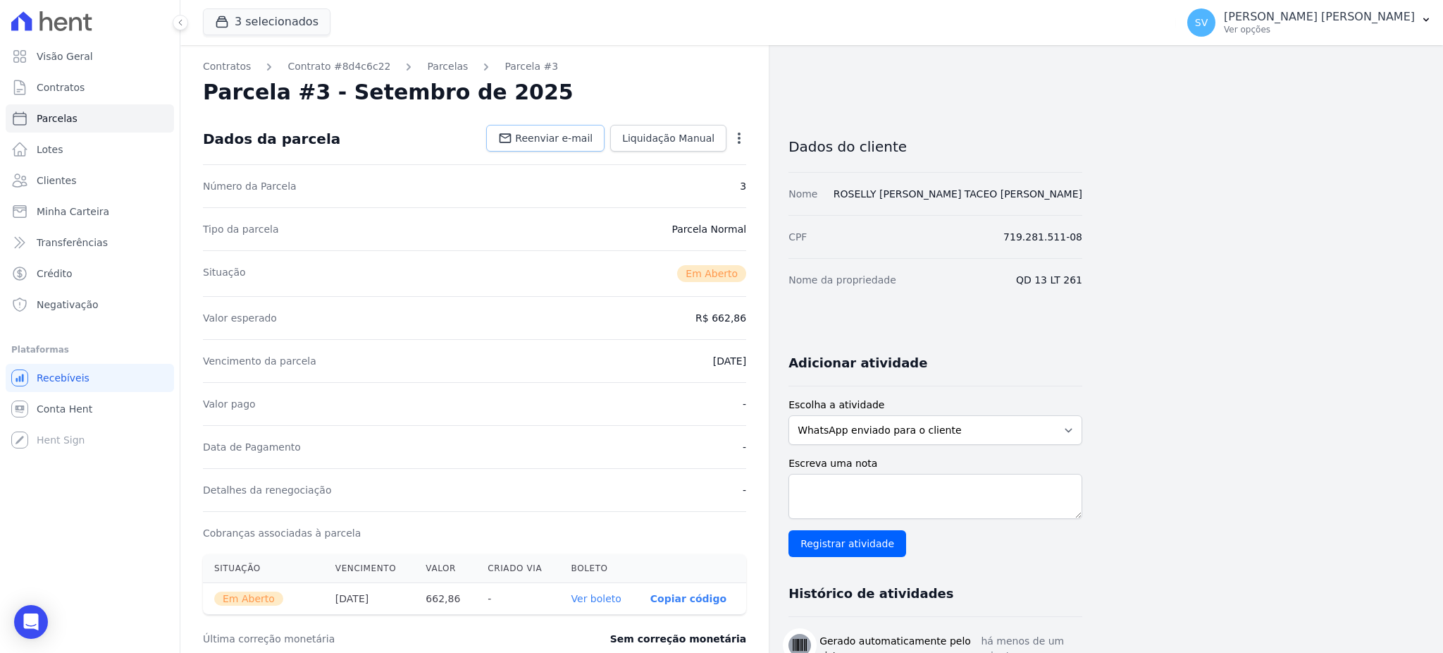
click at [561, 138] on span "Reenviar e-mail" at bounding box center [554, 138] width 78 height 14
